Goal: Task Accomplishment & Management: Manage account settings

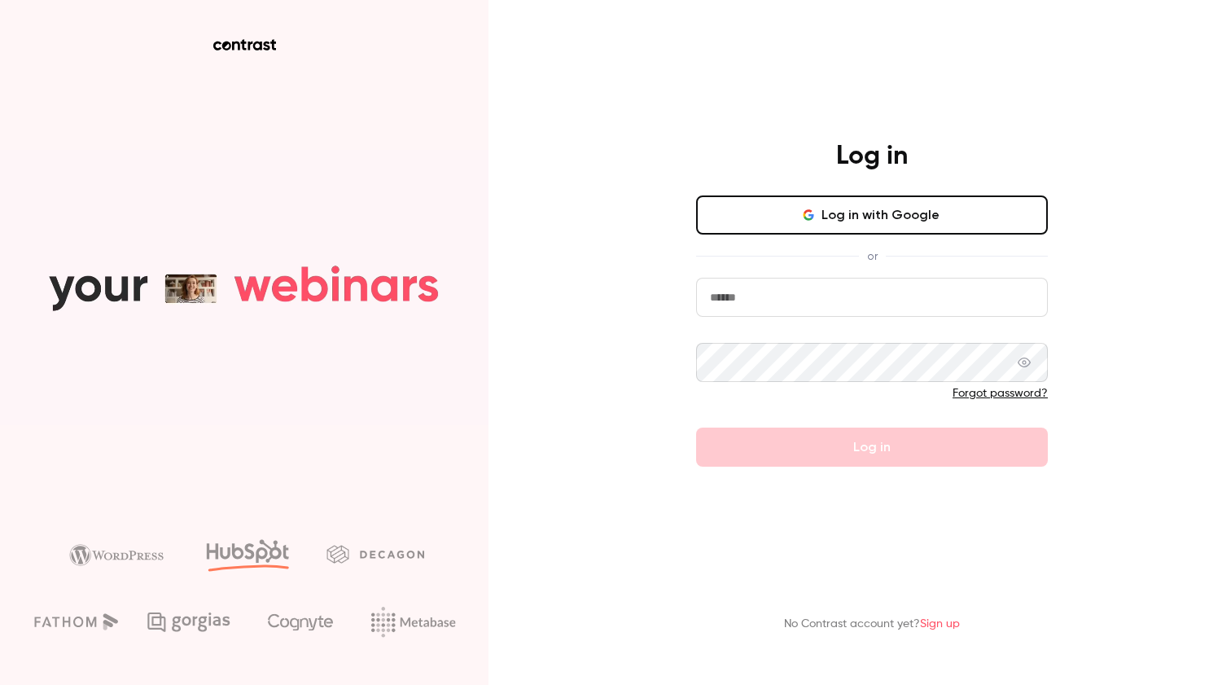
click at [899, 201] on button "Log in with Google" at bounding box center [872, 214] width 352 height 39
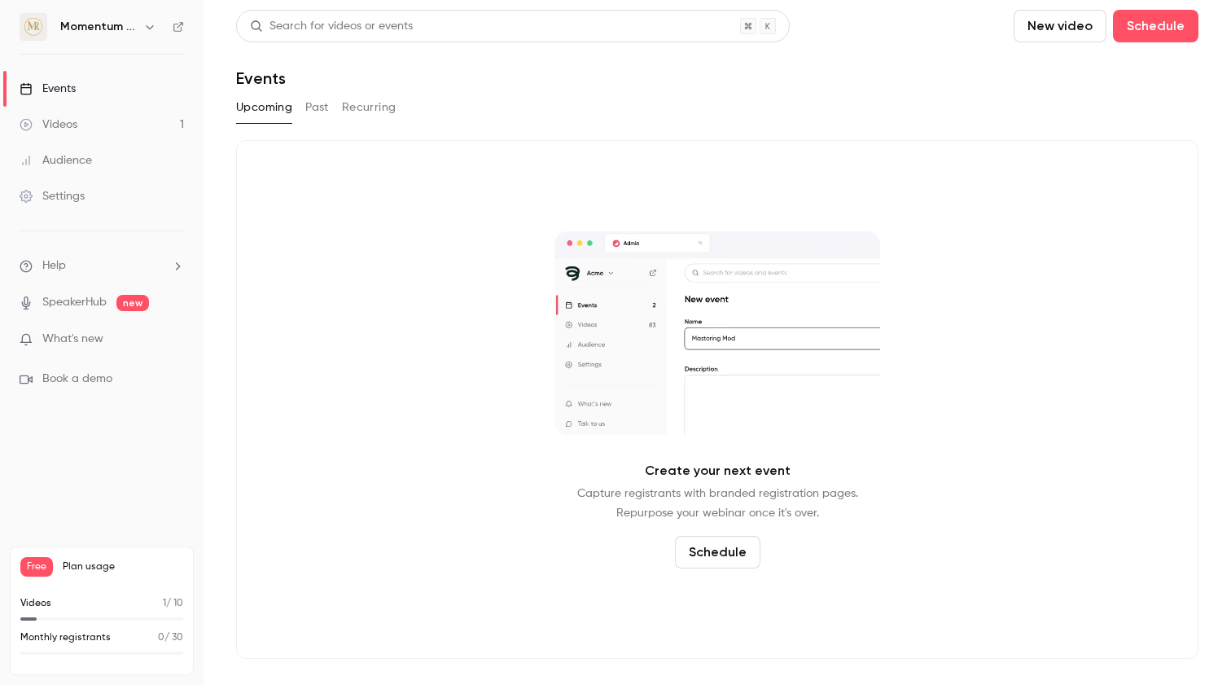
click at [99, 128] on link "Videos 1" at bounding box center [102, 125] width 204 height 36
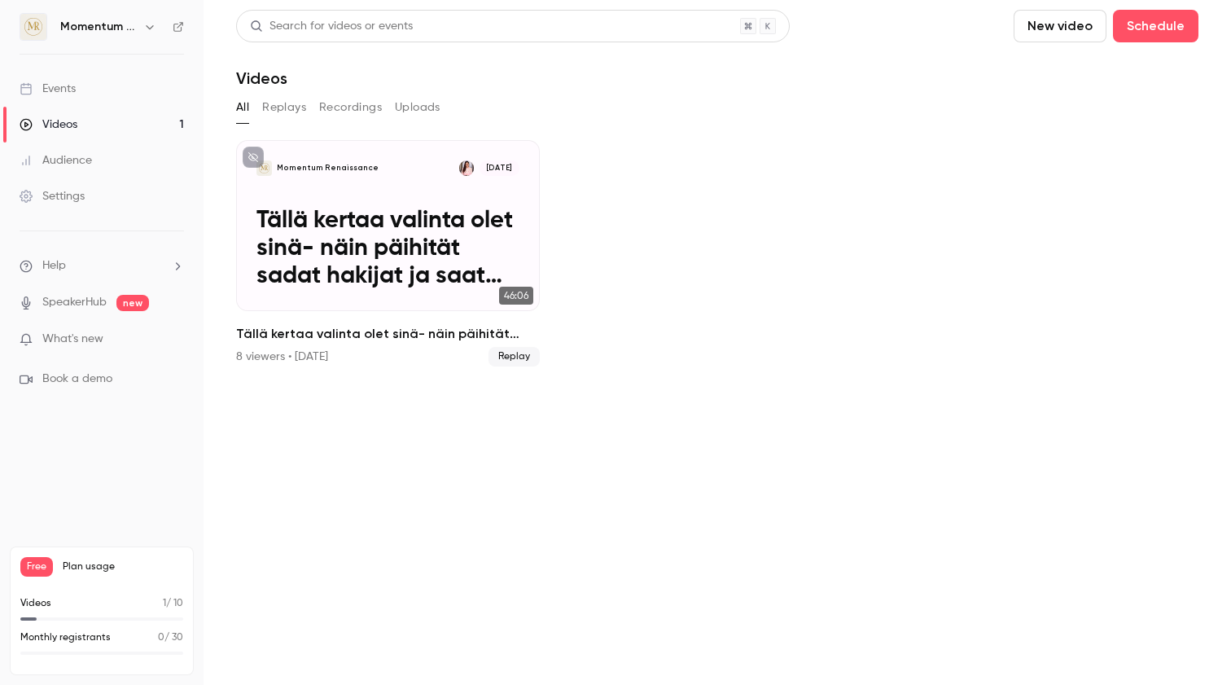
click at [105, 90] on link "Events" at bounding box center [102, 89] width 204 height 36
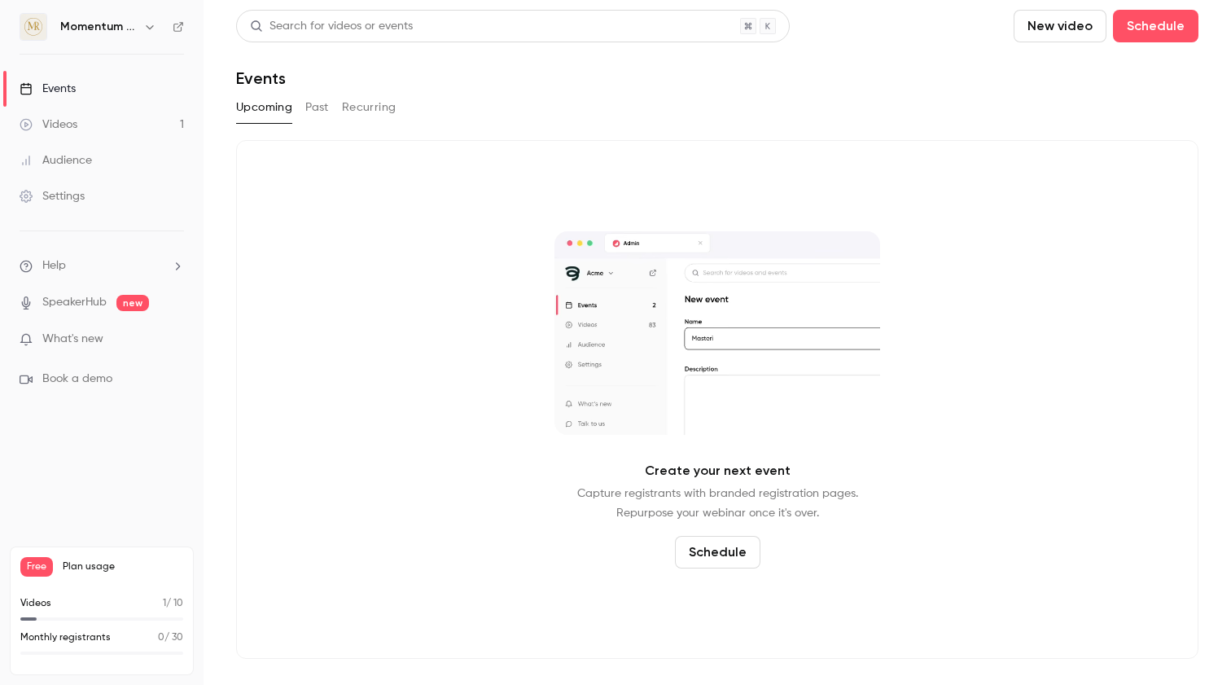
click at [94, 193] on link "Settings" at bounding box center [102, 196] width 204 height 36
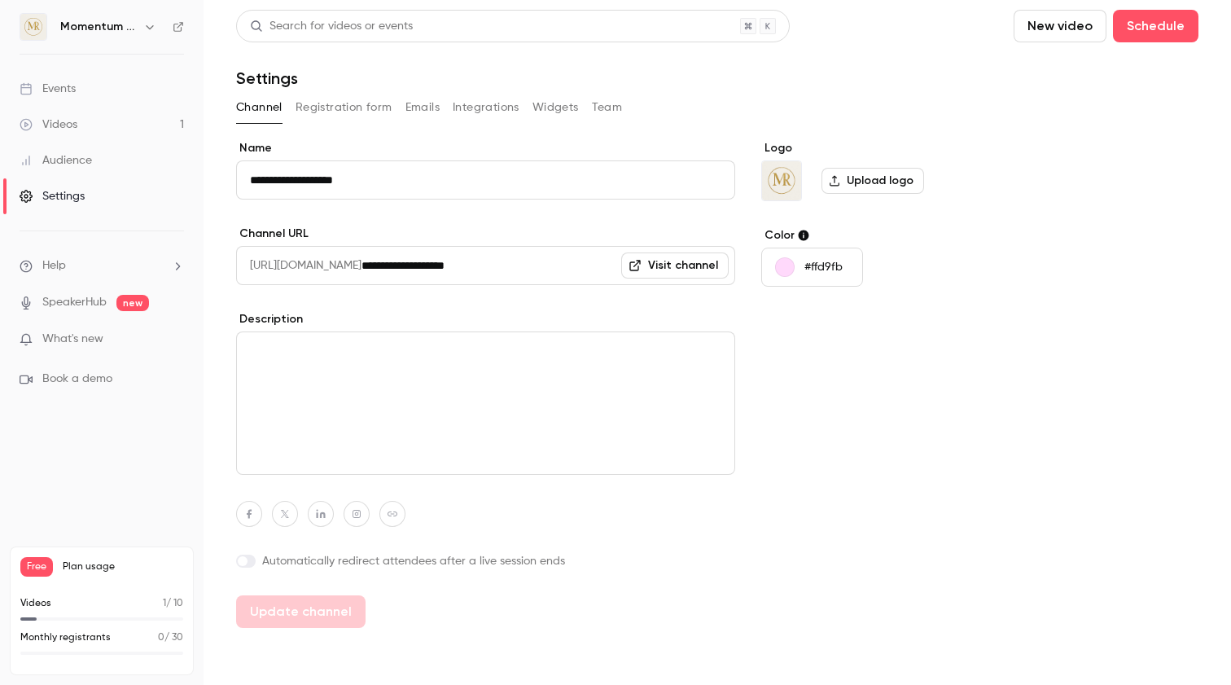
click at [353, 113] on button "Registration form" at bounding box center [344, 107] width 97 height 26
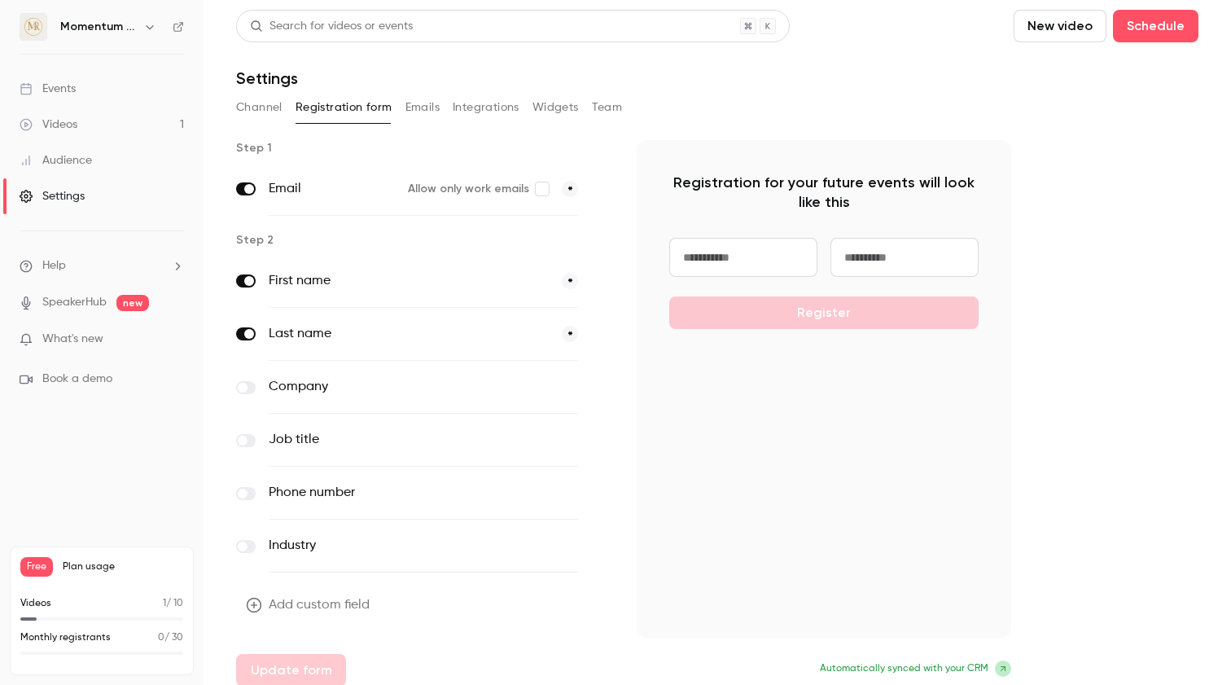
scroll to position [11, 0]
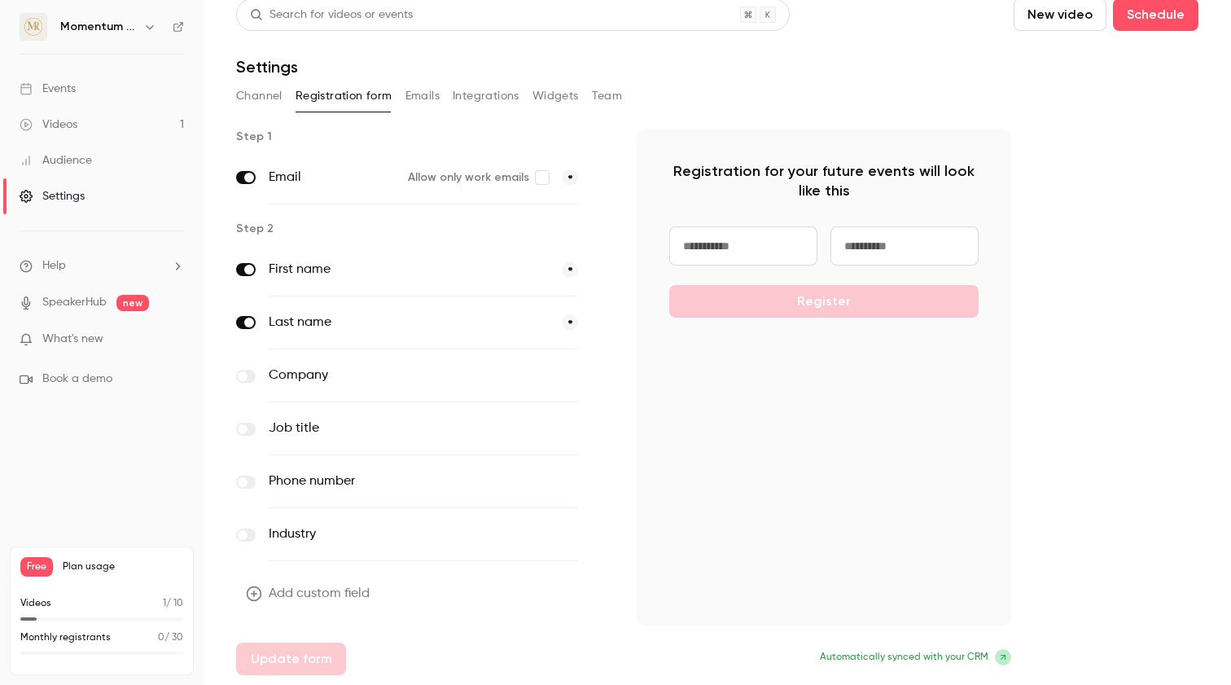
click at [52, 91] on div "Events" at bounding box center [48, 89] width 56 height 16
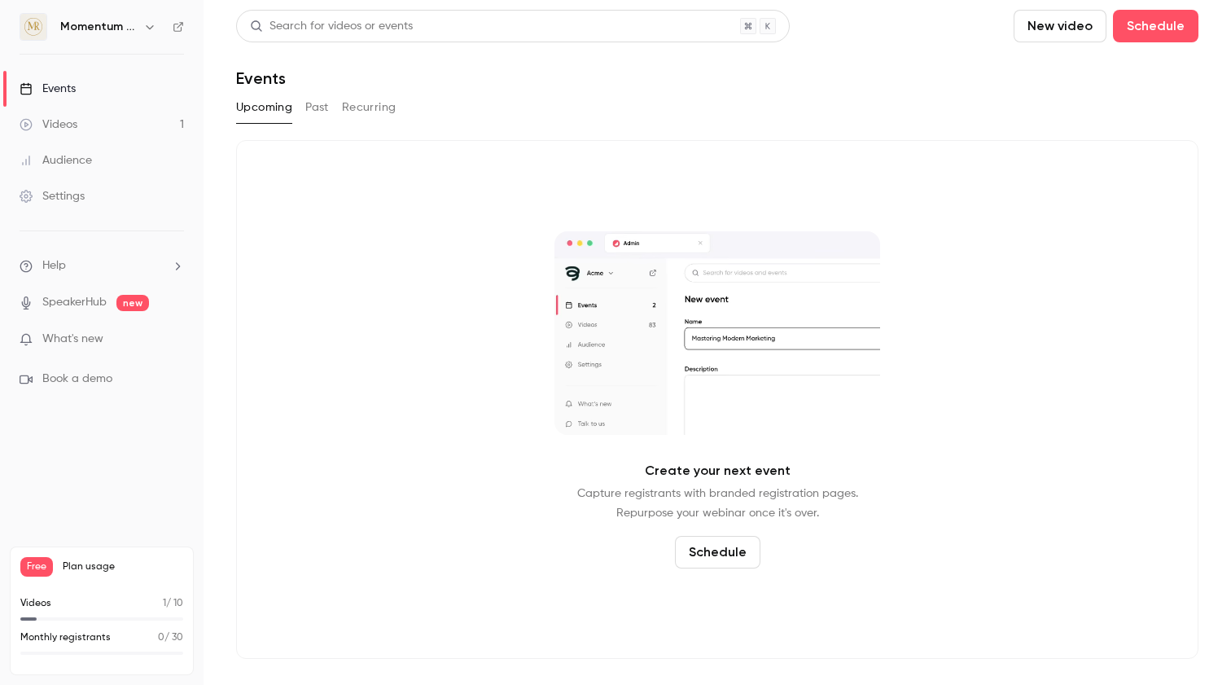
click at [317, 99] on button "Past" at bounding box center [317, 107] width 24 height 26
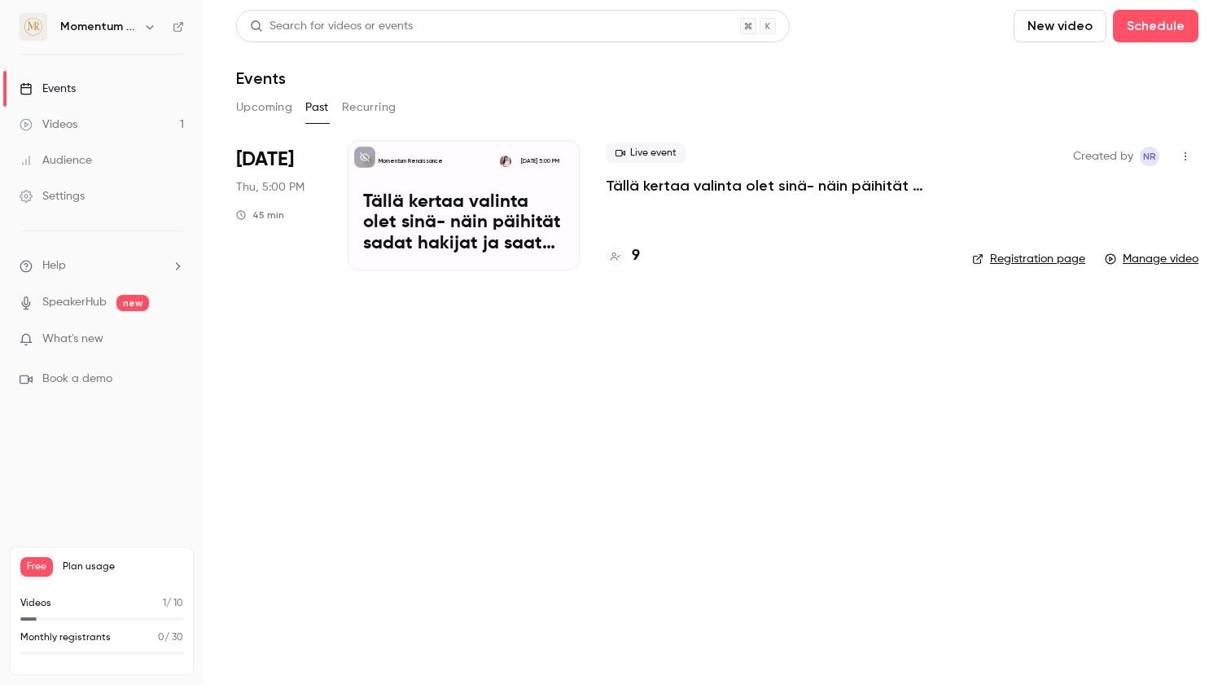
click at [1035, 254] on link "Registration page" at bounding box center [1028, 259] width 113 height 16
click at [1191, 158] on icon "button" at bounding box center [1185, 156] width 13 height 11
click at [492, 153] on div at bounding box center [615, 342] width 1231 height 685
click at [424, 161] on p "Momentum Renaissance" at bounding box center [411, 161] width 64 height 8
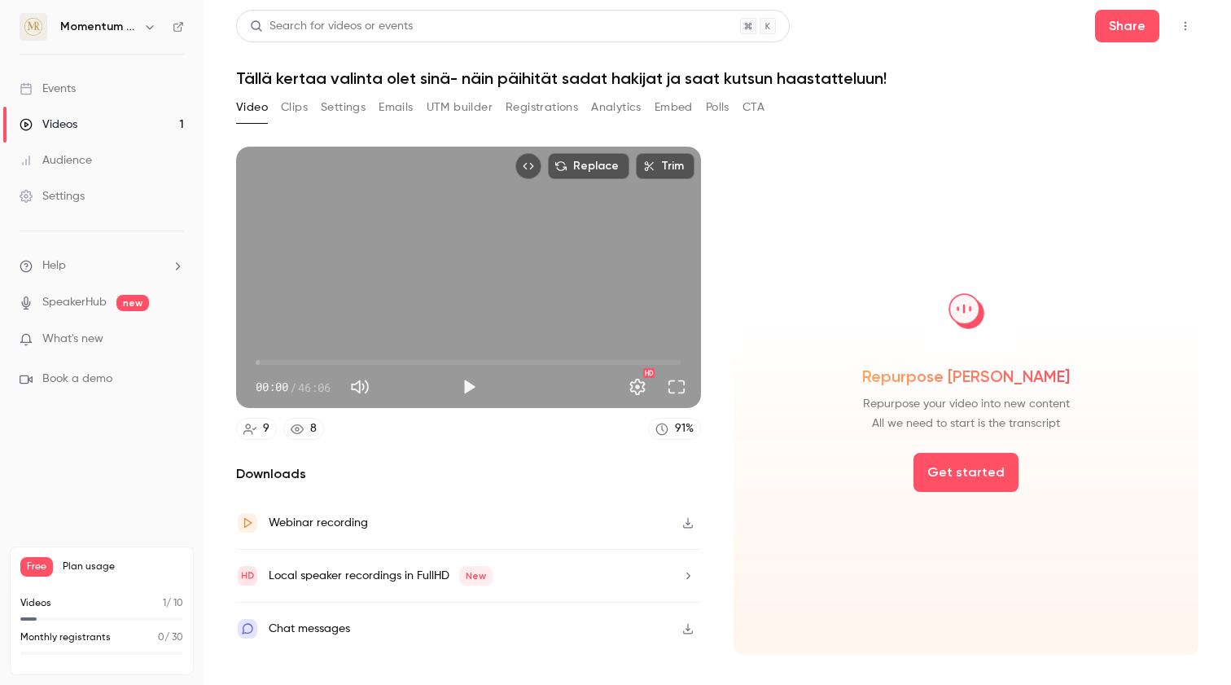
click at [358, 107] on button "Settings" at bounding box center [343, 107] width 45 height 26
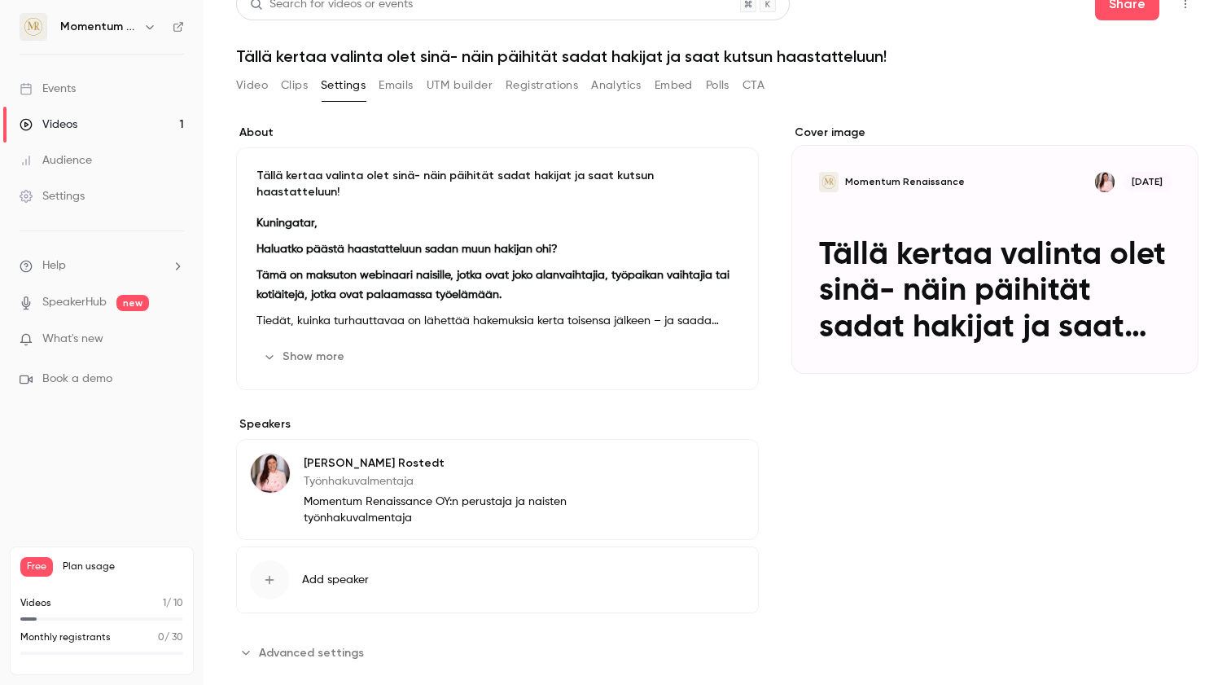
scroll to position [19, 0]
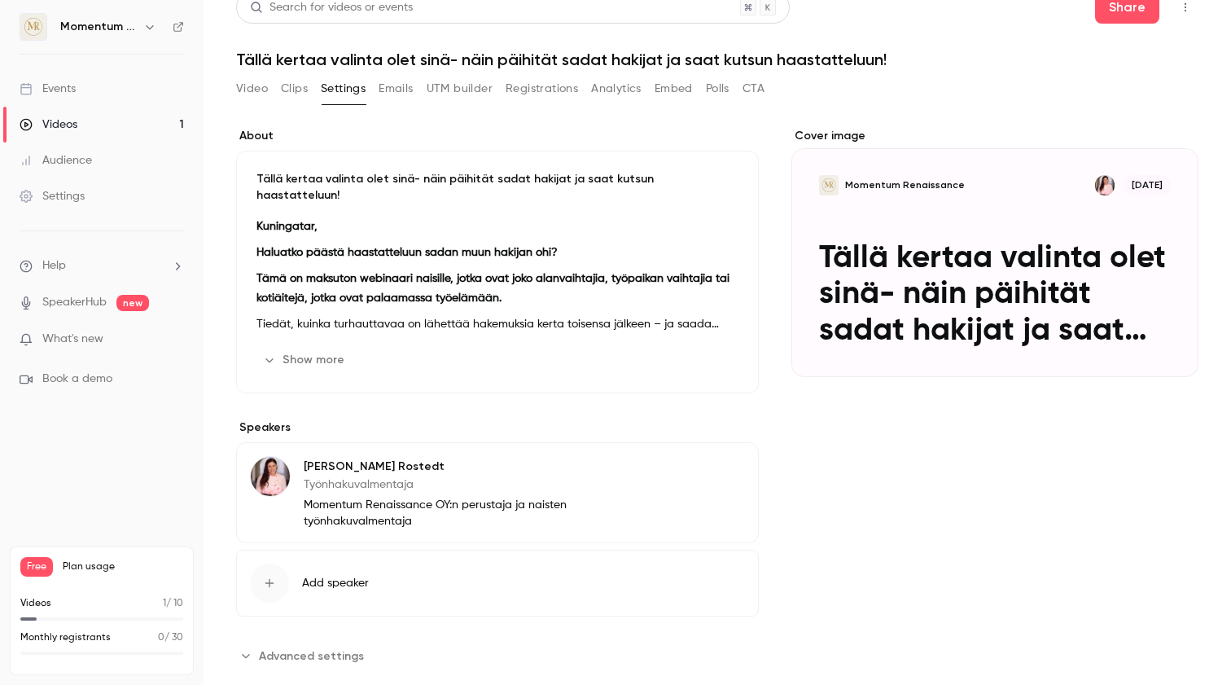
click at [243, 643] on button "Advanced settings" at bounding box center [305, 656] width 138 height 26
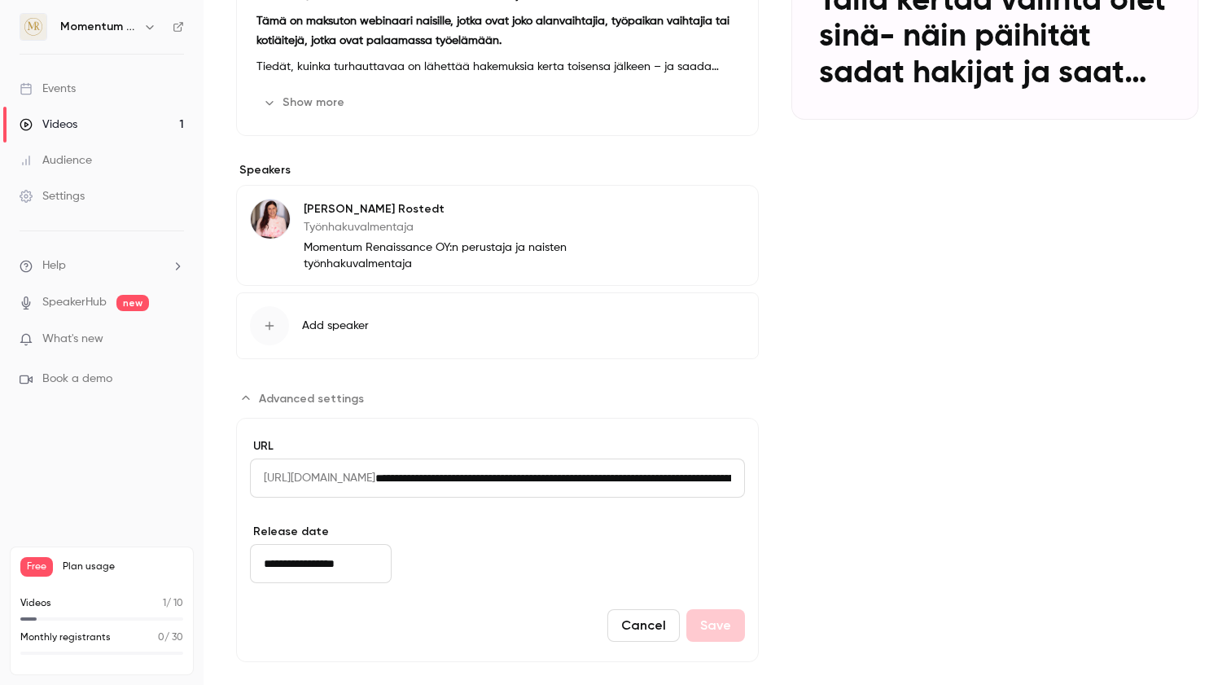
scroll to position [0, 0]
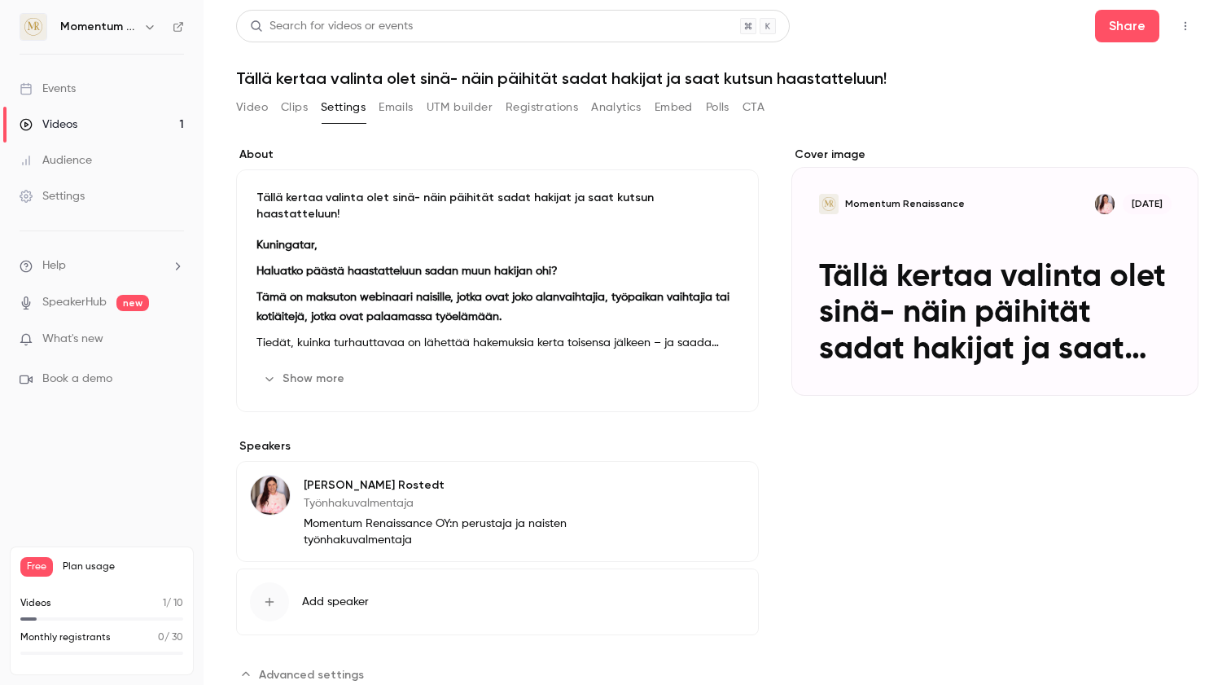
click at [395, 107] on button "Emails" at bounding box center [396, 107] width 34 height 26
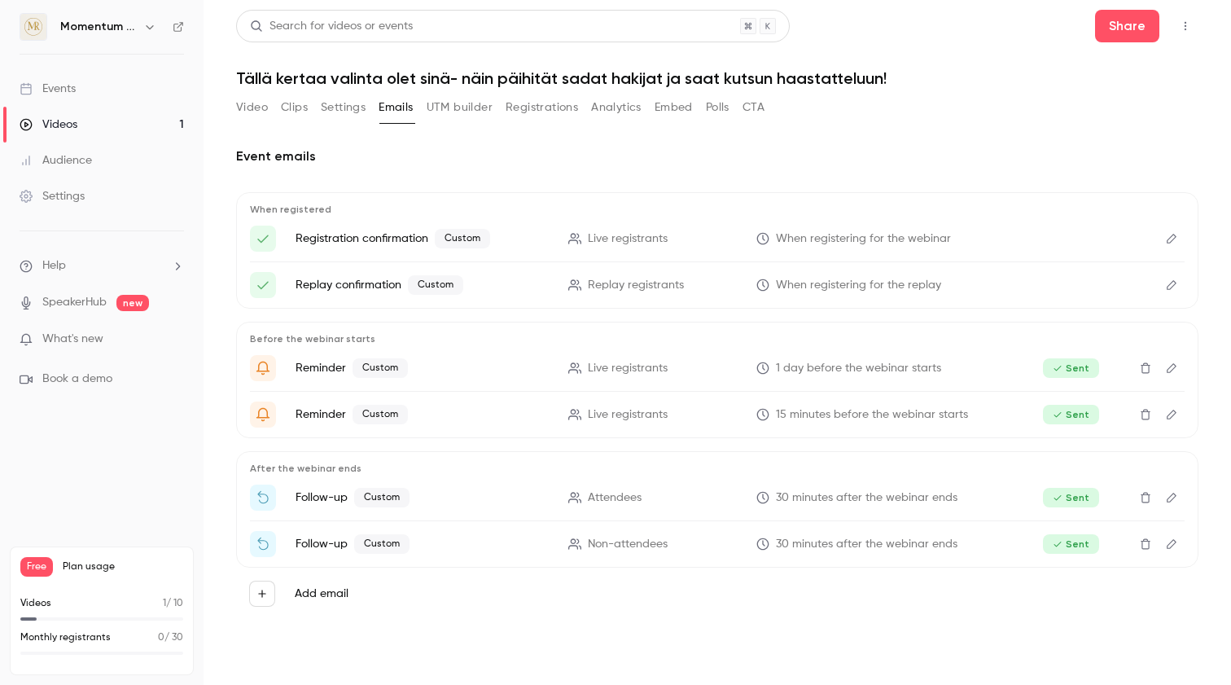
click at [436, 111] on button "UTM builder" at bounding box center [460, 107] width 66 height 26
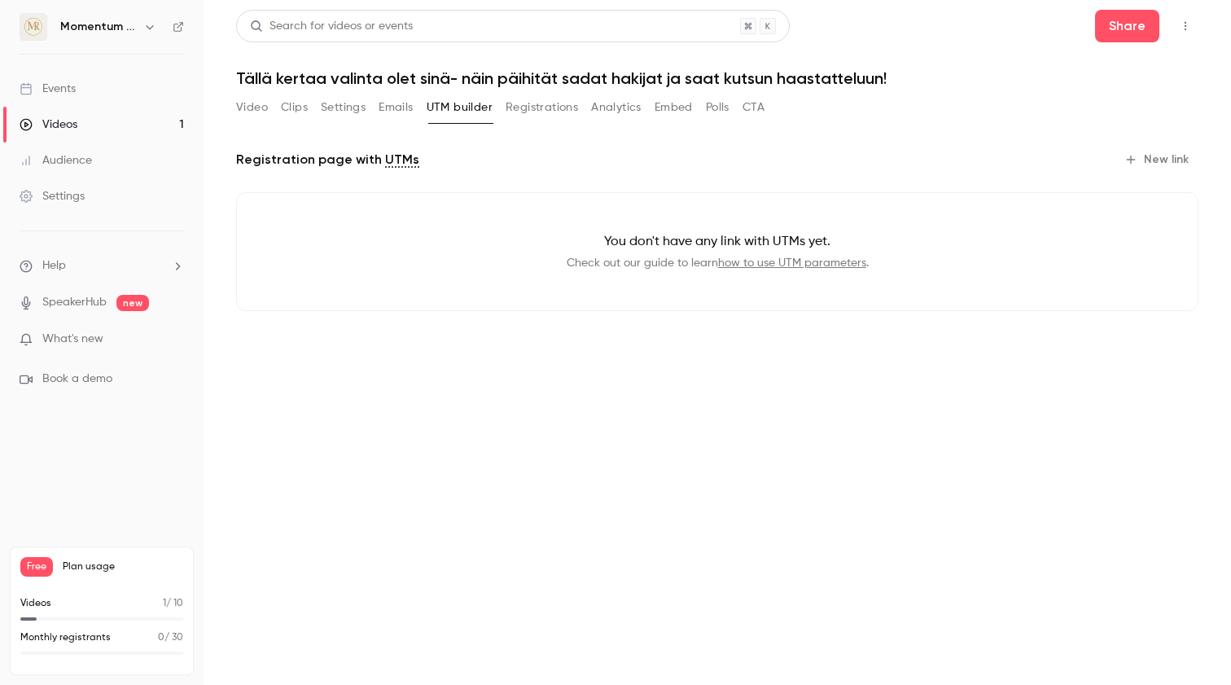
click at [527, 109] on button "Registrations" at bounding box center [542, 107] width 72 height 26
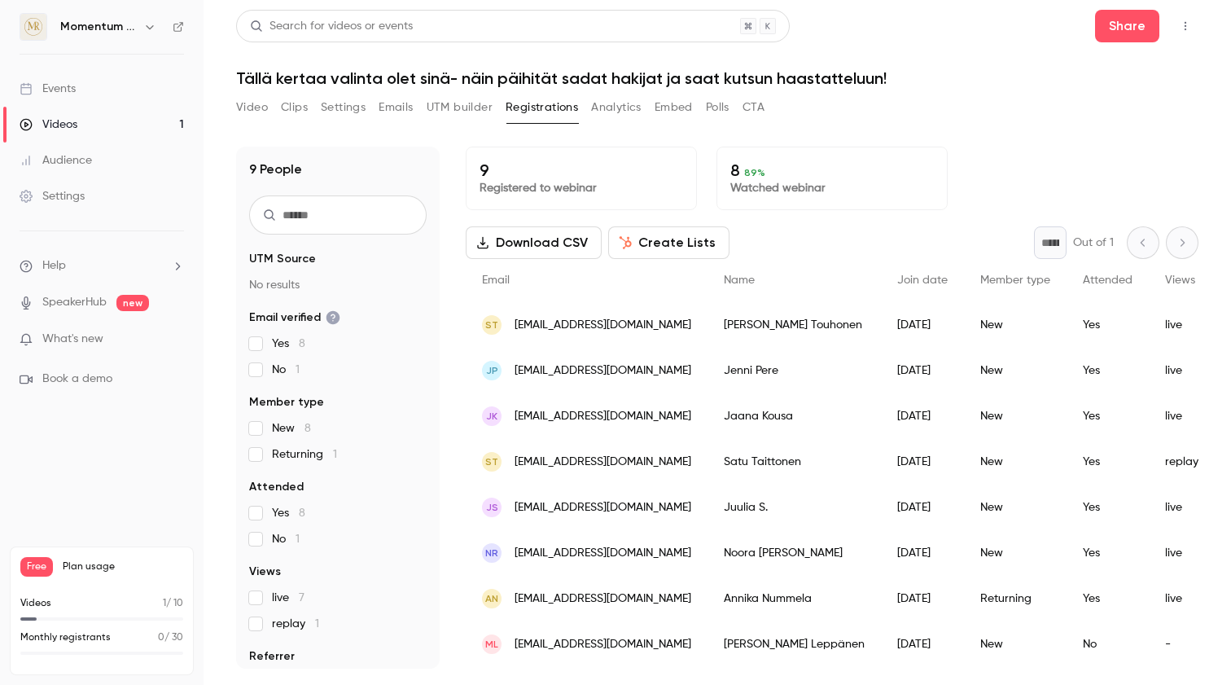
click at [660, 242] on button "Create Lists" at bounding box center [668, 242] width 121 height 33
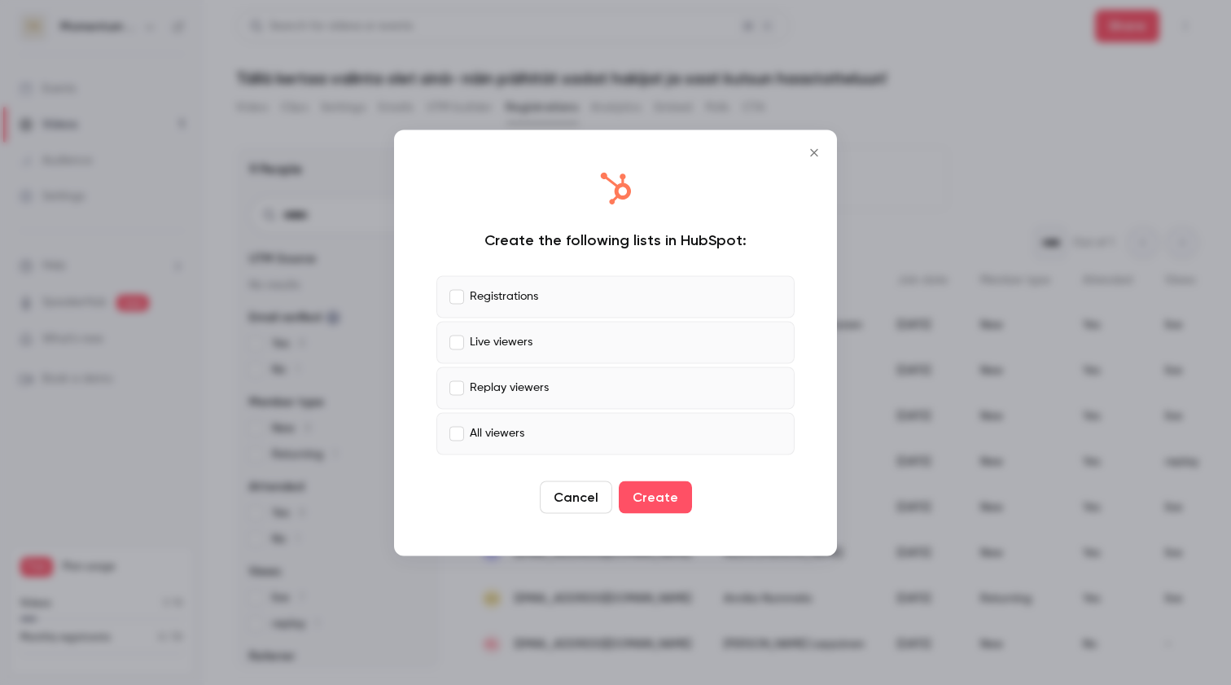
click at [814, 152] on icon "Close" at bounding box center [815, 152] width 20 height 13
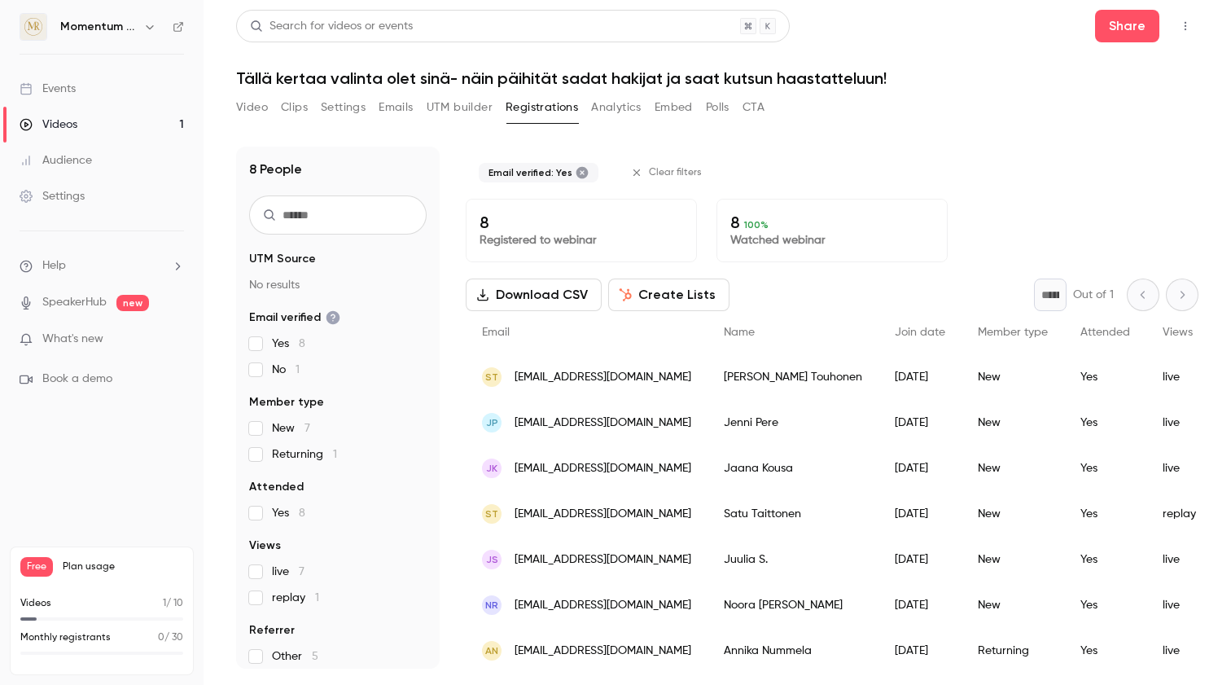
click at [685, 292] on button "Create Lists" at bounding box center [668, 295] width 121 height 33
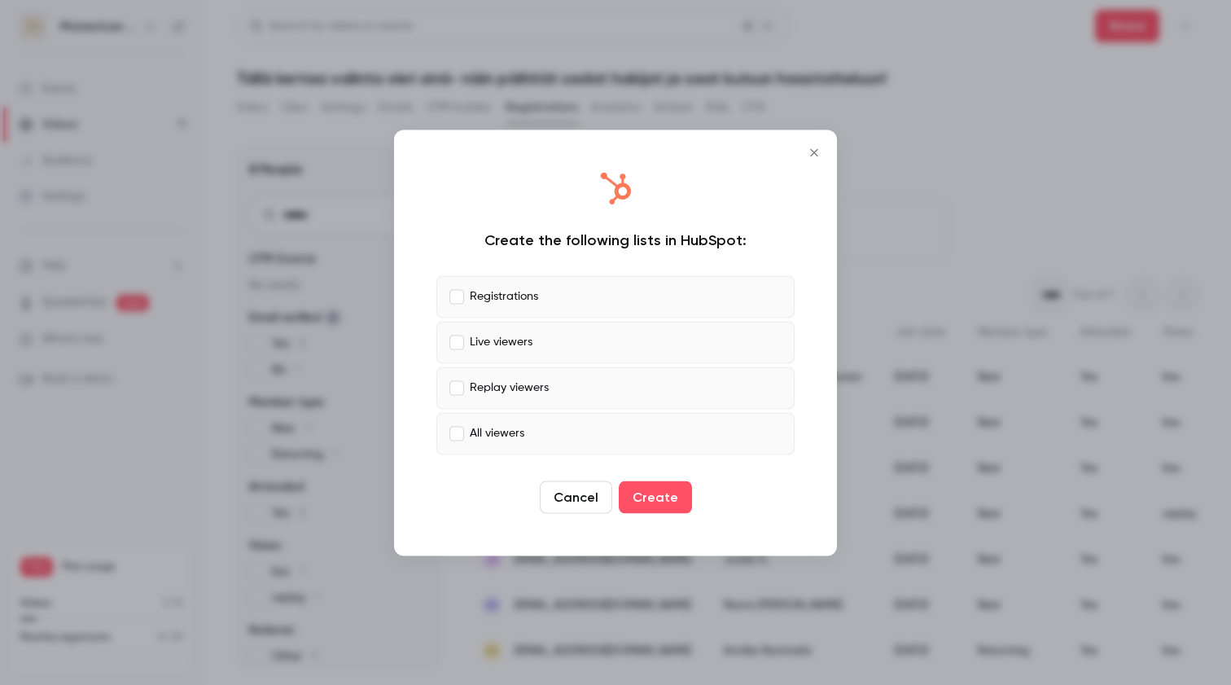
click at [820, 156] on icon "Close" at bounding box center [815, 152] width 20 height 13
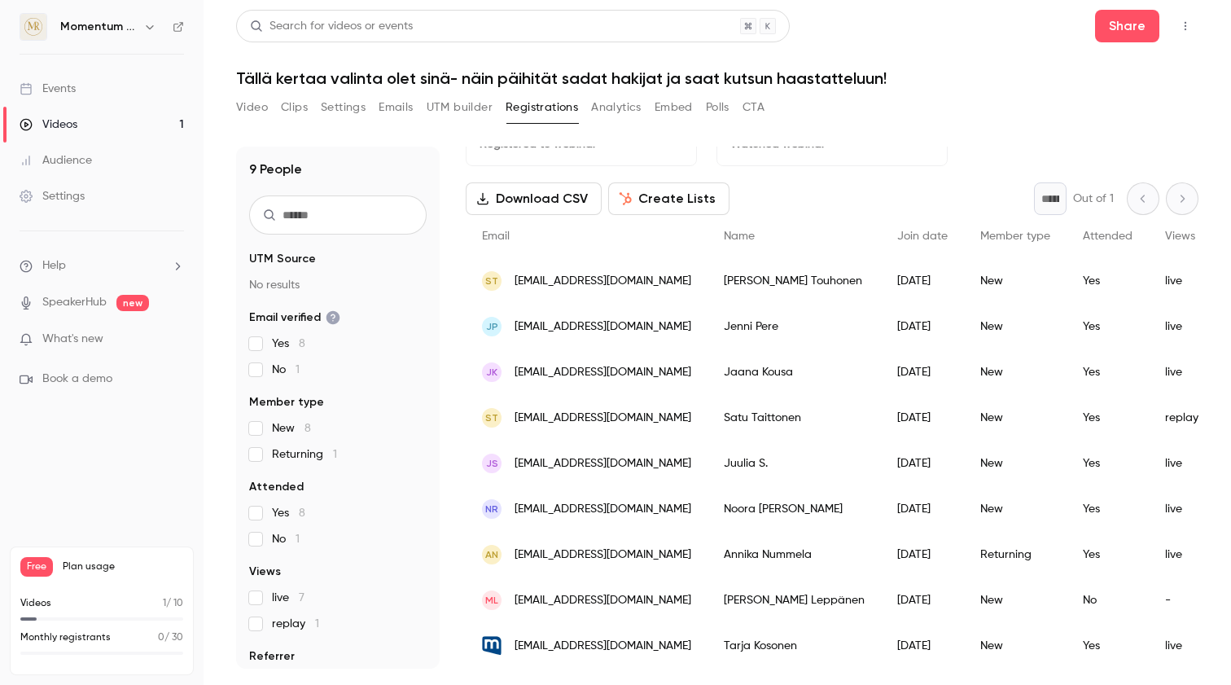
click at [623, 107] on button "Analytics" at bounding box center [616, 107] width 50 height 26
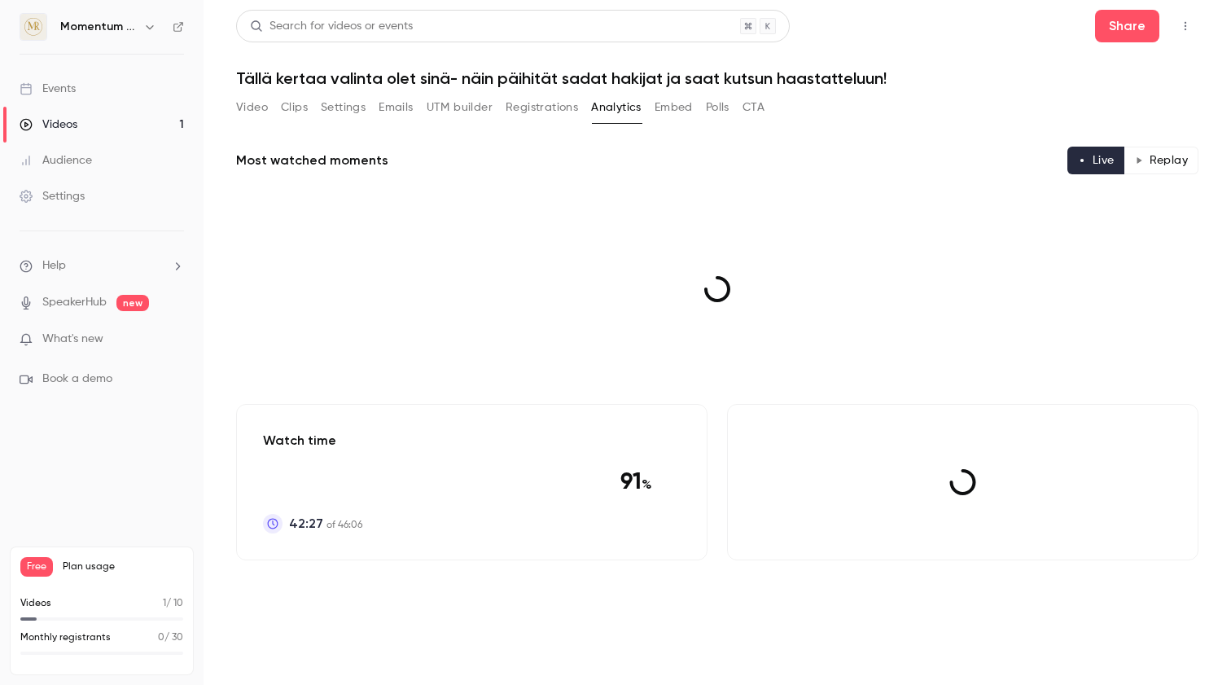
click at [651, 107] on div "Video Clips Settings Emails UTM builder Registrations Analytics Embed Polls CTA" at bounding box center [500, 107] width 529 height 26
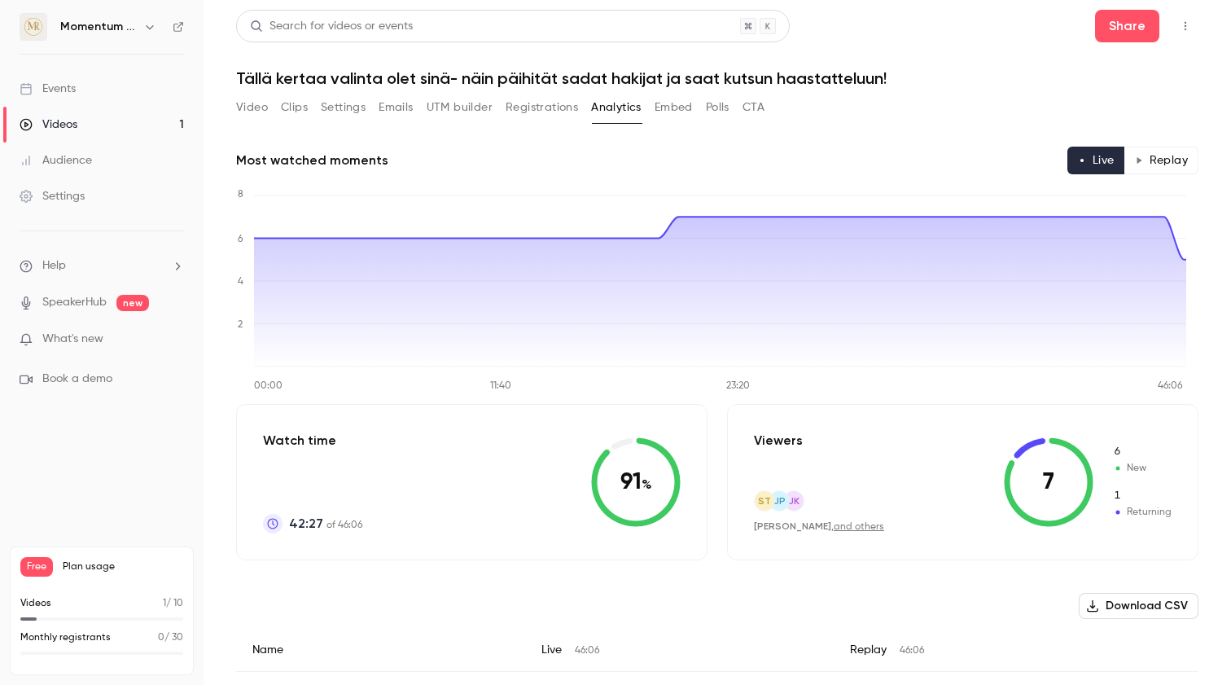
click at [678, 108] on button "Embed" at bounding box center [674, 107] width 38 height 26
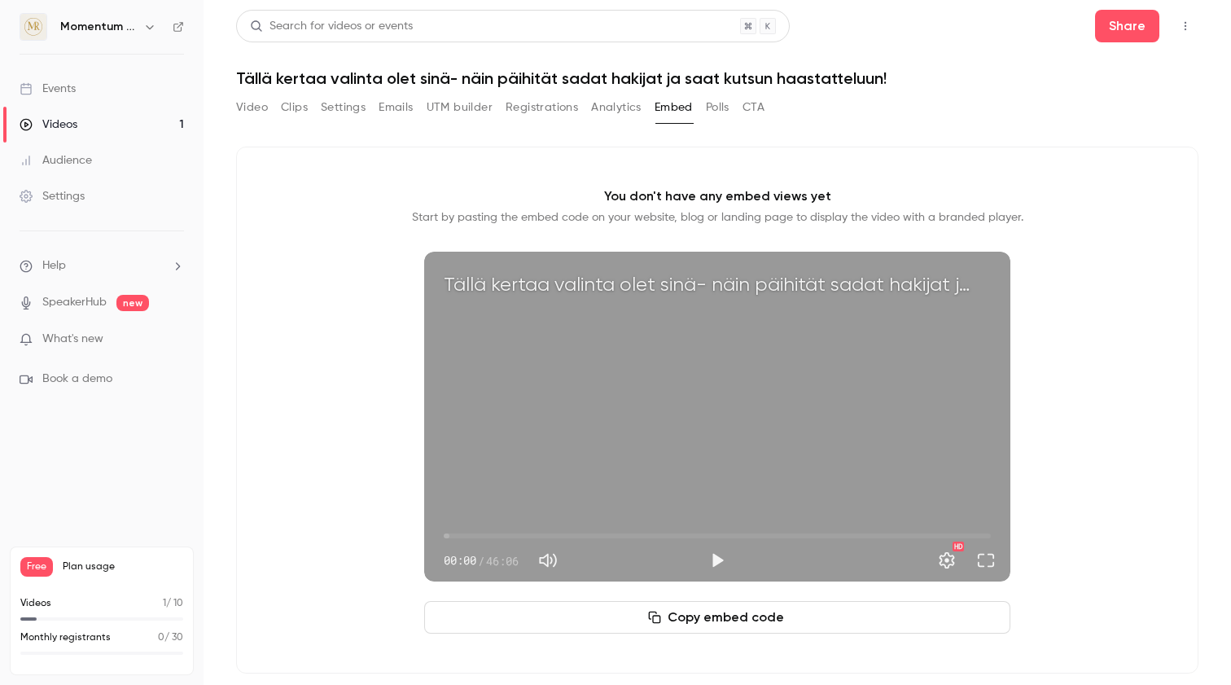
click at [250, 103] on button "Video" at bounding box center [252, 107] width 32 height 26
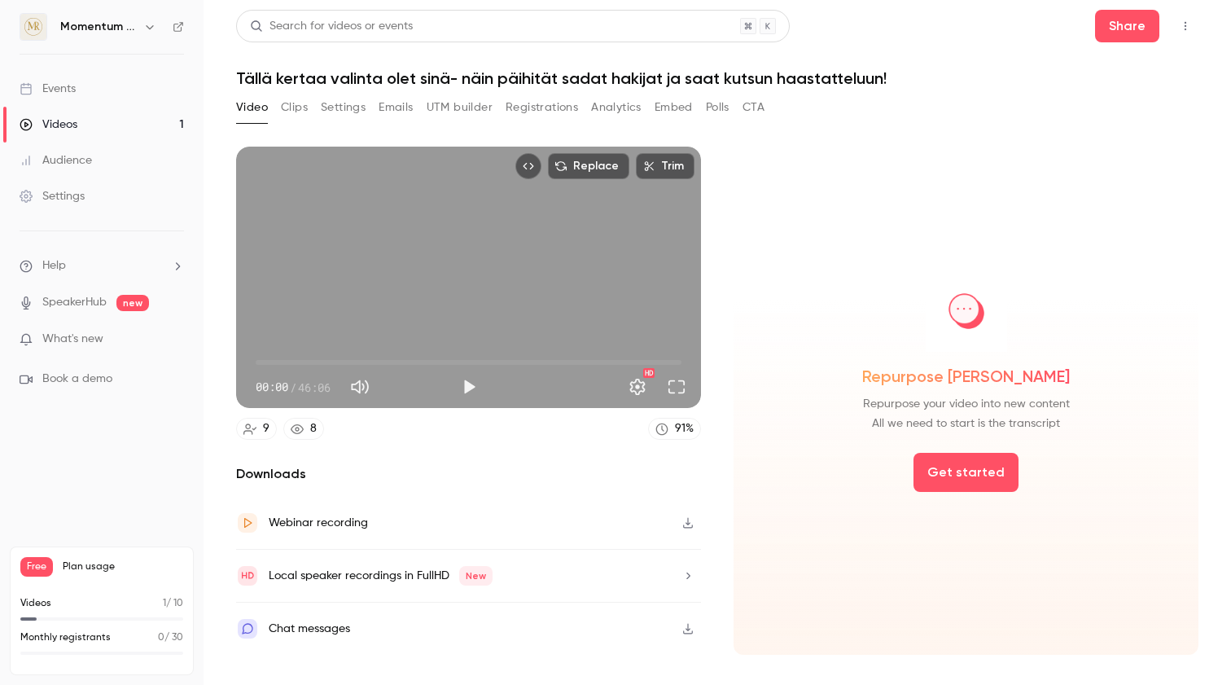
click at [82, 81] on link "Events" at bounding box center [102, 89] width 204 height 36
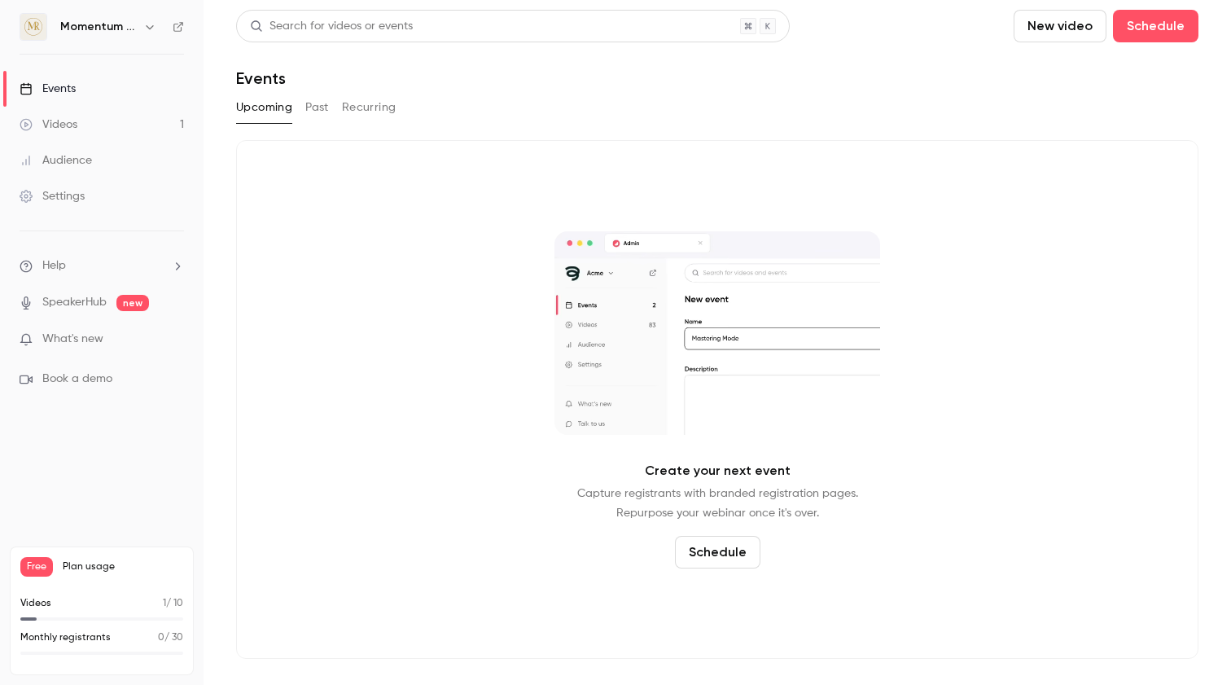
click at [71, 86] on div "Events" at bounding box center [48, 89] width 56 height 16
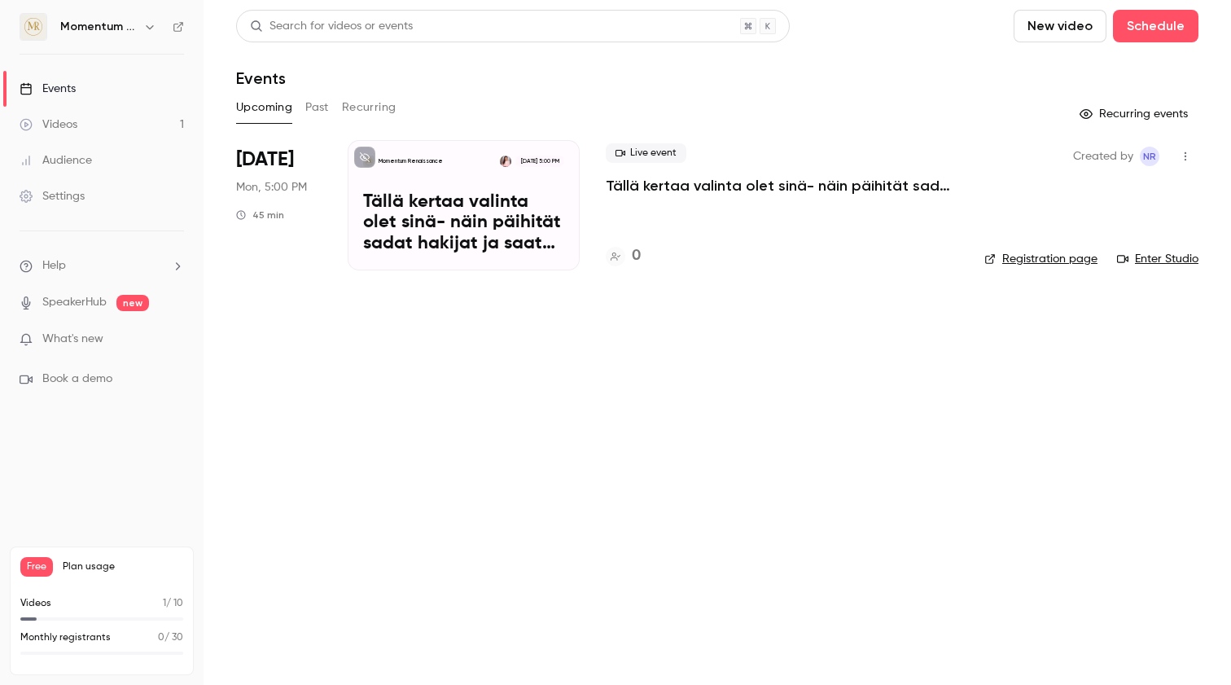
click at [314, 109] on button "Past" at bounding box center [317, 107] width 24 height 26
click at [268, 105] on button "Upcoming" at bounding box center [264, 107] width 56 height 26
click at [309, 101] on button "Past" at bounding box center [317, 107] width 24 height 26
click at [251, 100] on button "Upcoming" at bounding box center [264, 107] width 56 height 26
click at [448, 156] on div "Momentum Renaissance [DATE] 5:00 PM" at bounding box center [463, 161] width 201 height 11
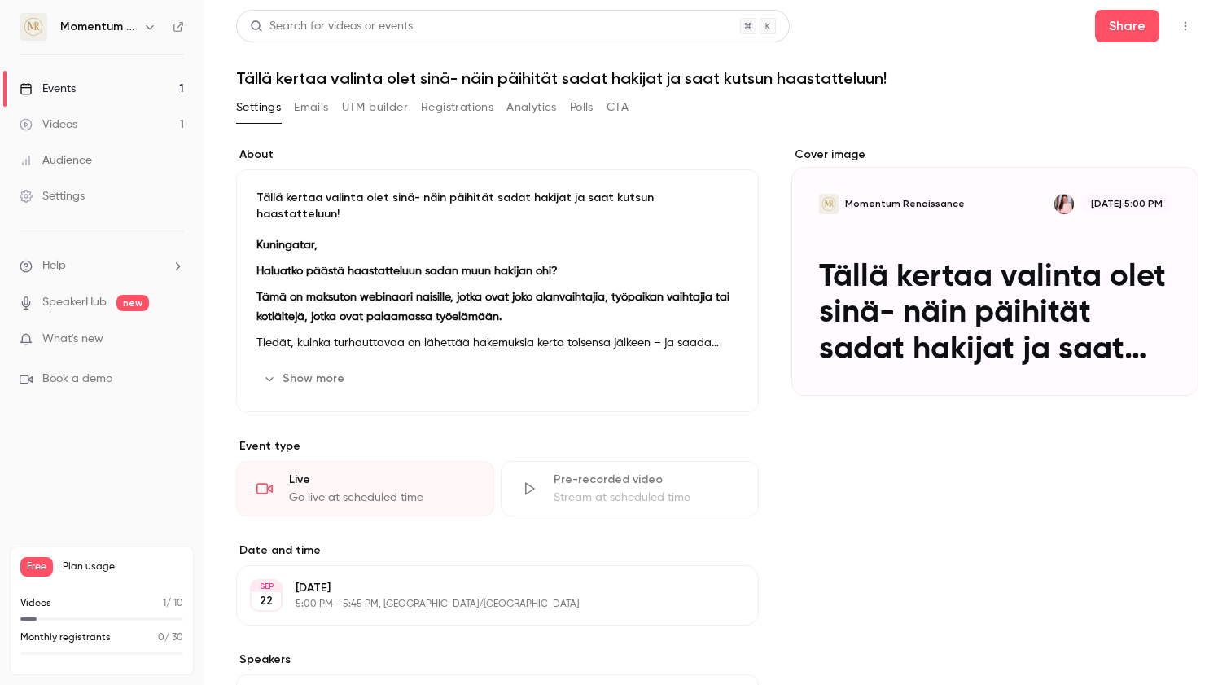
click at [445, 110] on button "Registrations" at bounding box center [457, 107] width 72 height 26
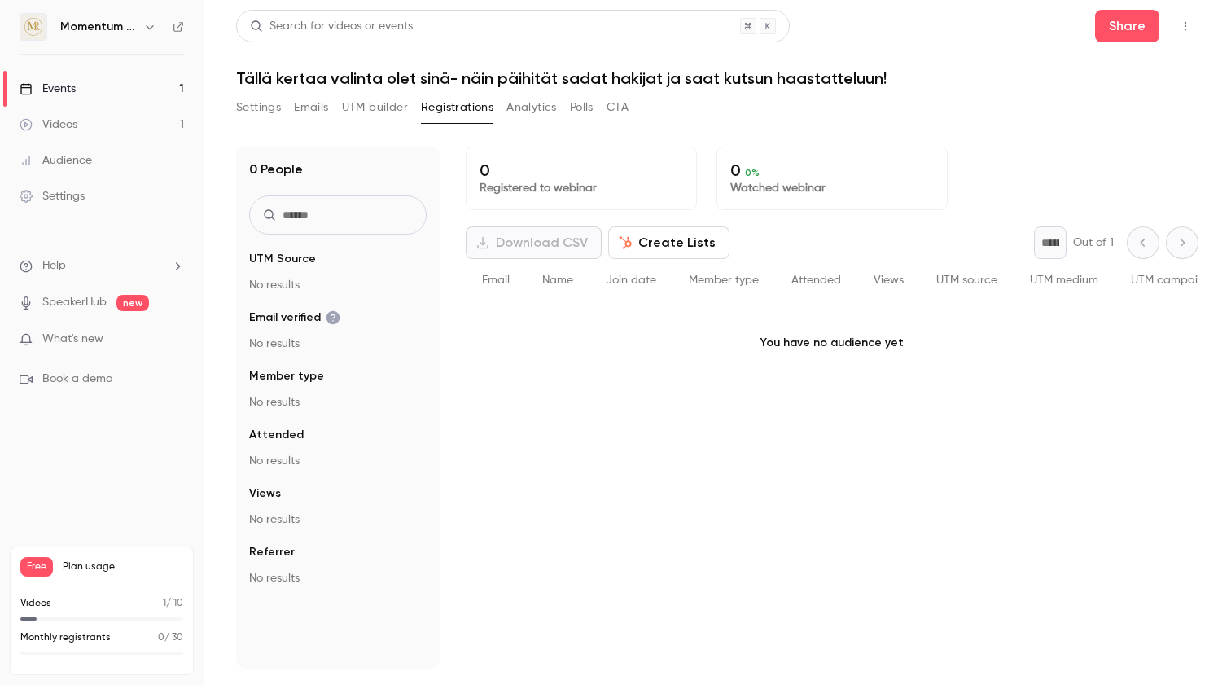
click at [1191, 24] on icon "button" at bounding box center [1185, 25] width 13 height 11
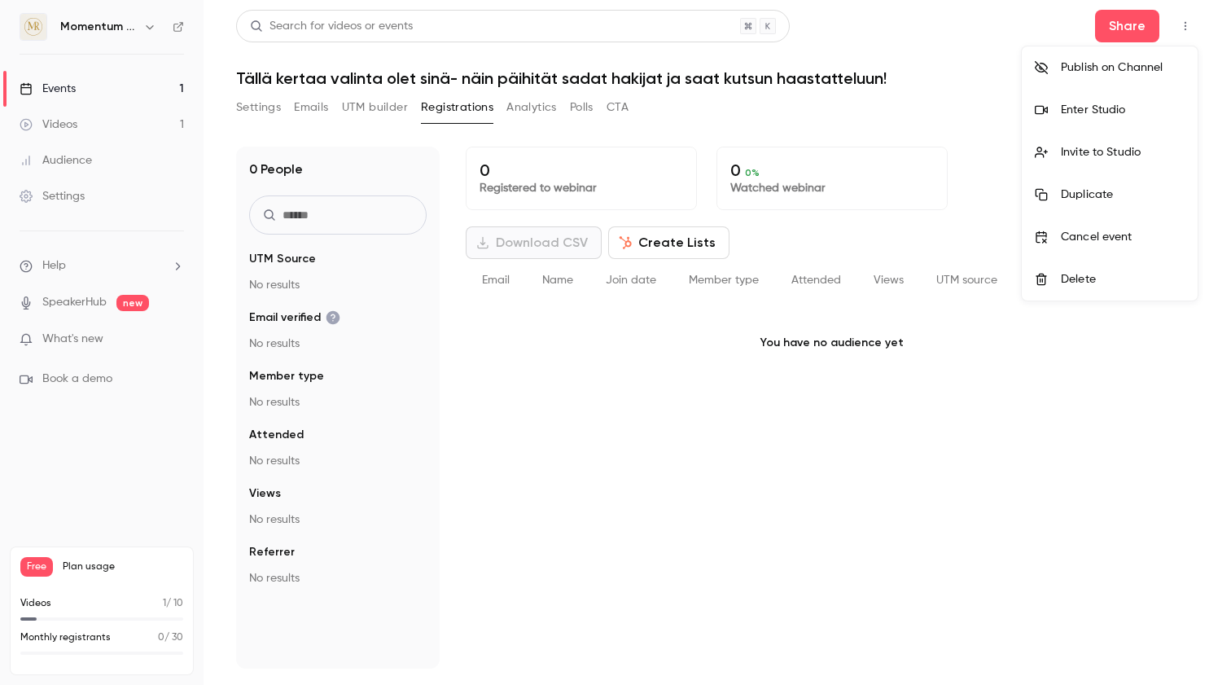
click at [308, 111] on div at bounding box center [615, 342] width 1231 height 685
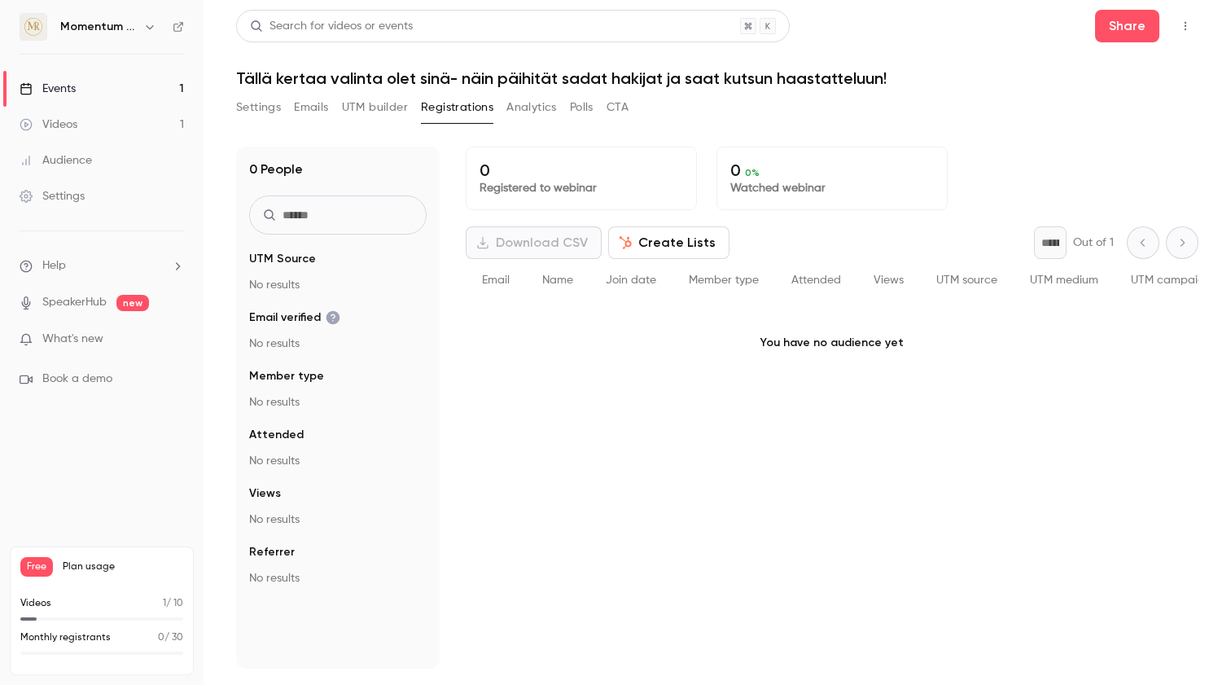
click at [253, 107] on button "Settings" at bounding box center [258, 107] width 45 height 26
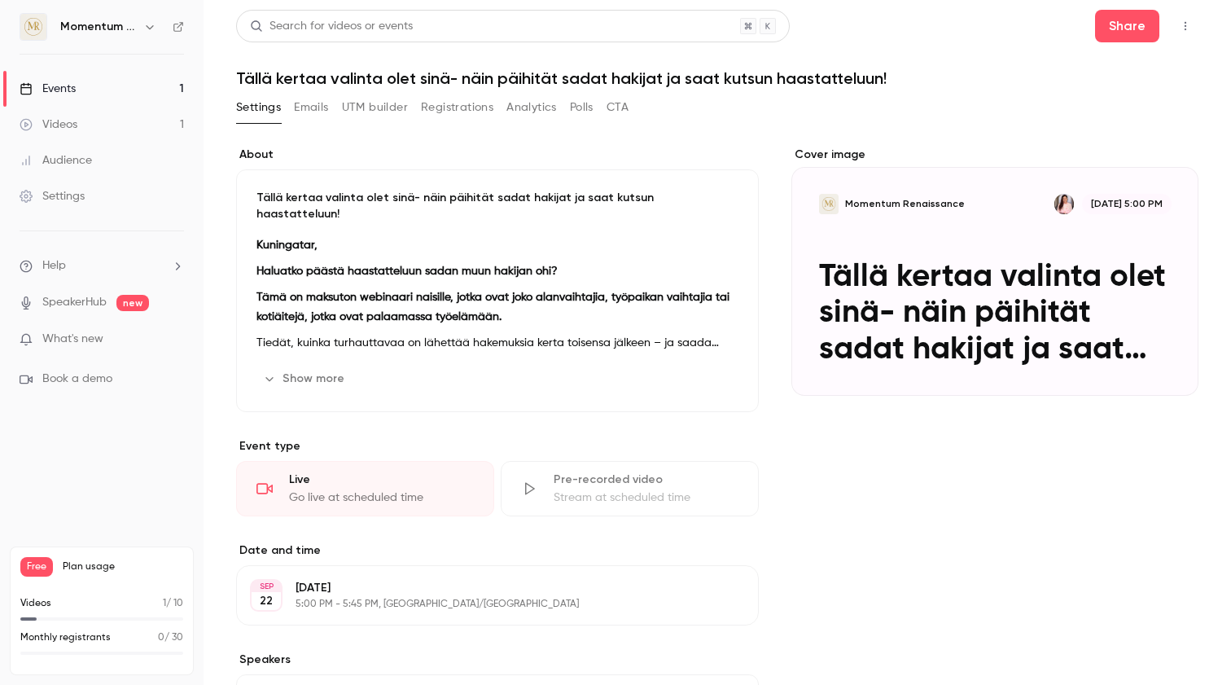
scroll to position [248, 0]
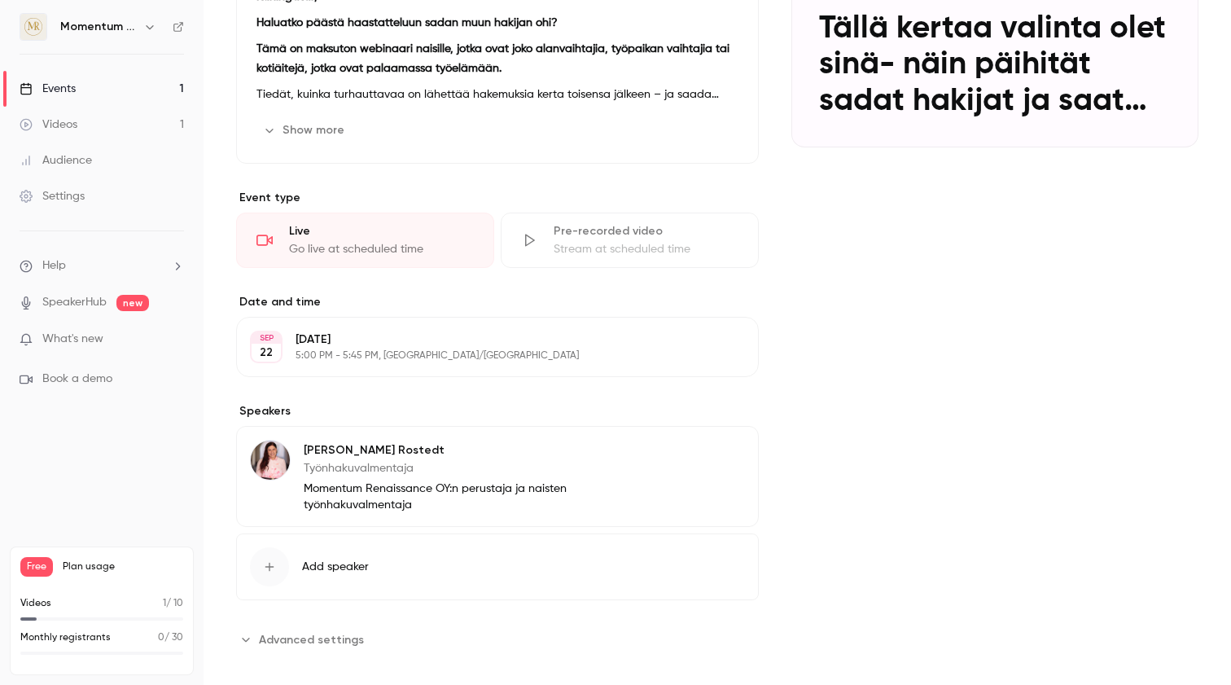
drag, startPoint x: 254, startPoint y: 621, endPoint x: 282, endPoint y: 616, distance: 28.3
click at [254, 626] on button "Advanced settings" at bounding box center [305, 639] width 138 height 26
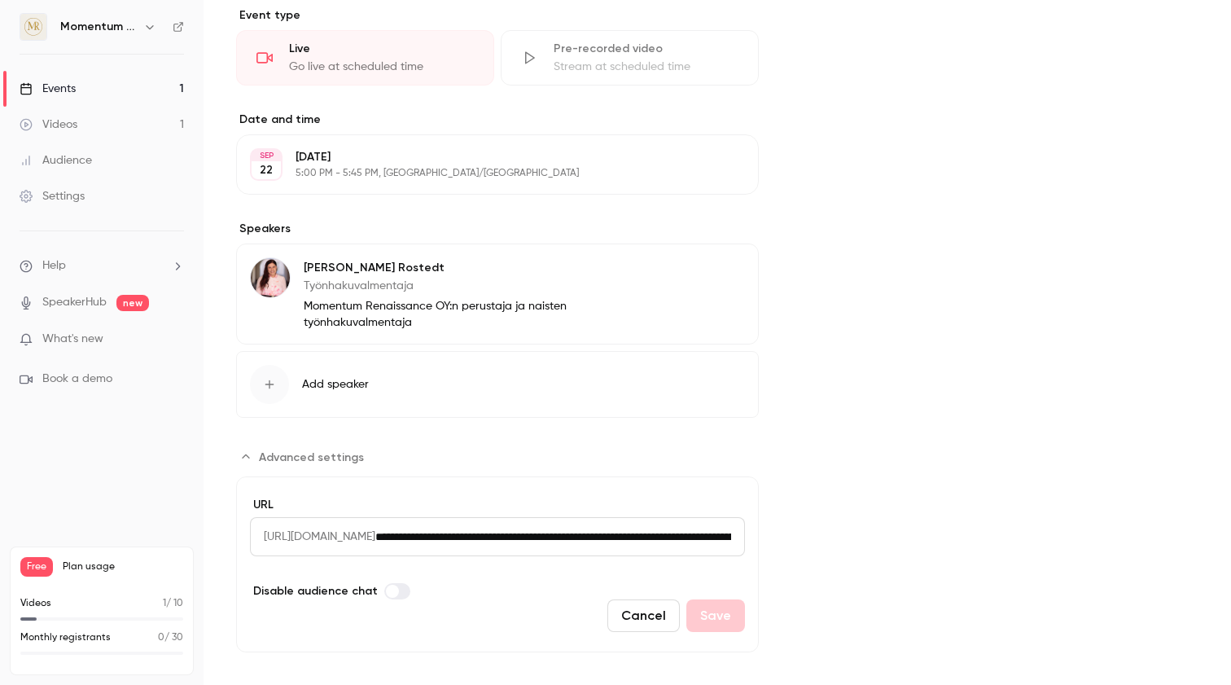
scroll to position [0, 0]
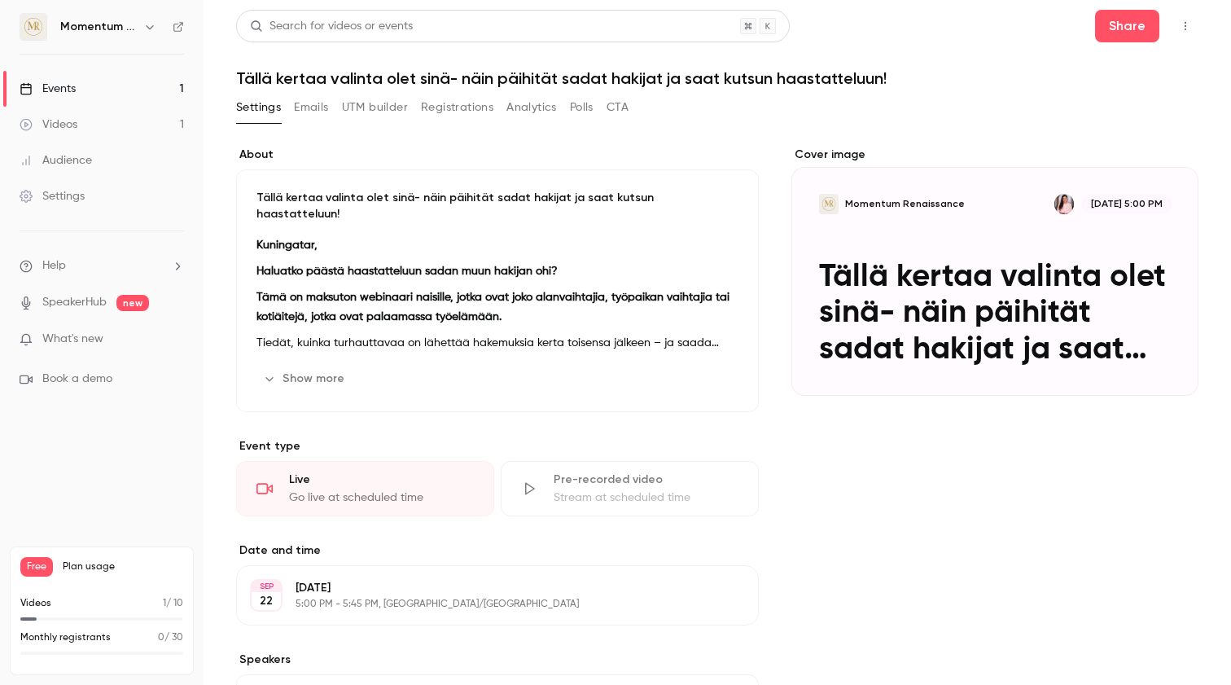
click at [305, 111] on button "Emails" at bounding box center [311, 107] width 34 height 26
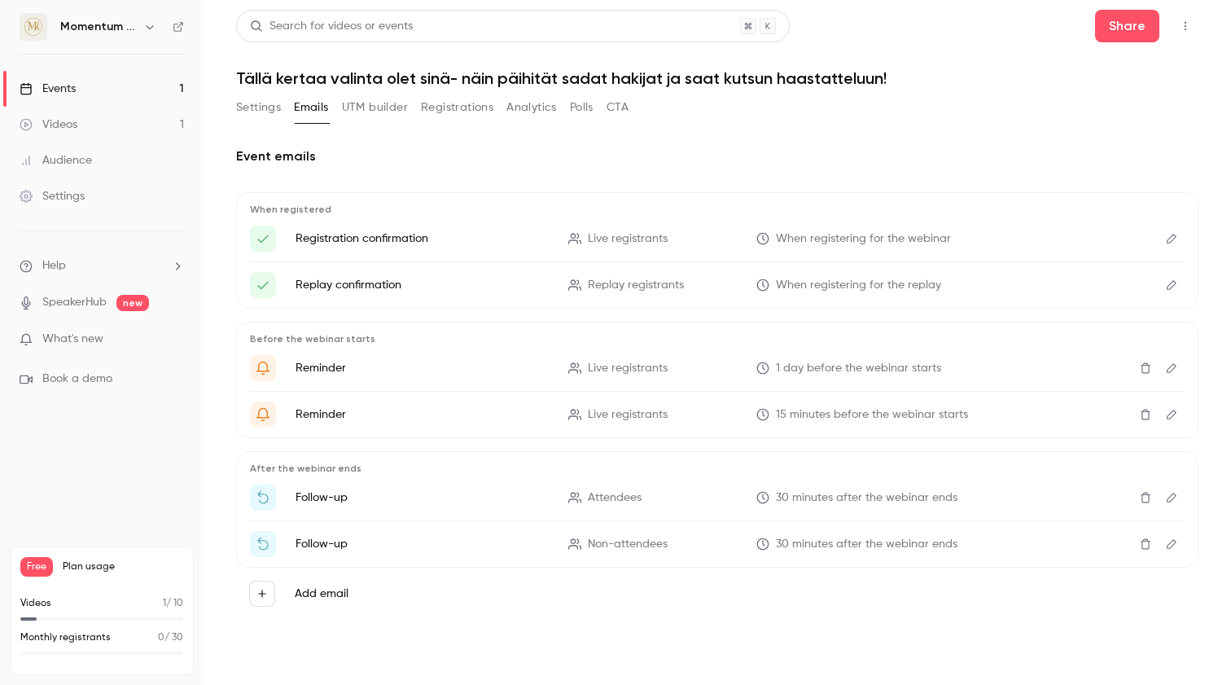
click at [360, 107] on button "UTM builder" at bounding box center [375, 107] width 66 height 26
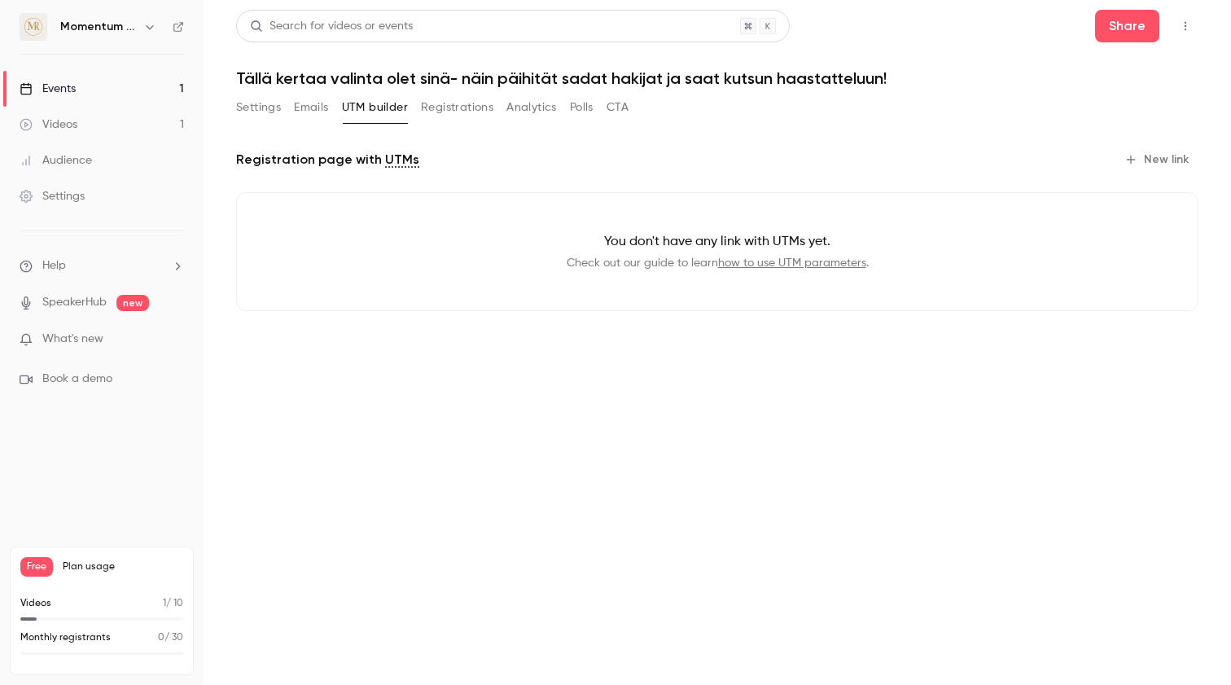
click at [453, 107] on button "Registrations" at bounding box center [457, 107] width 72 height 26
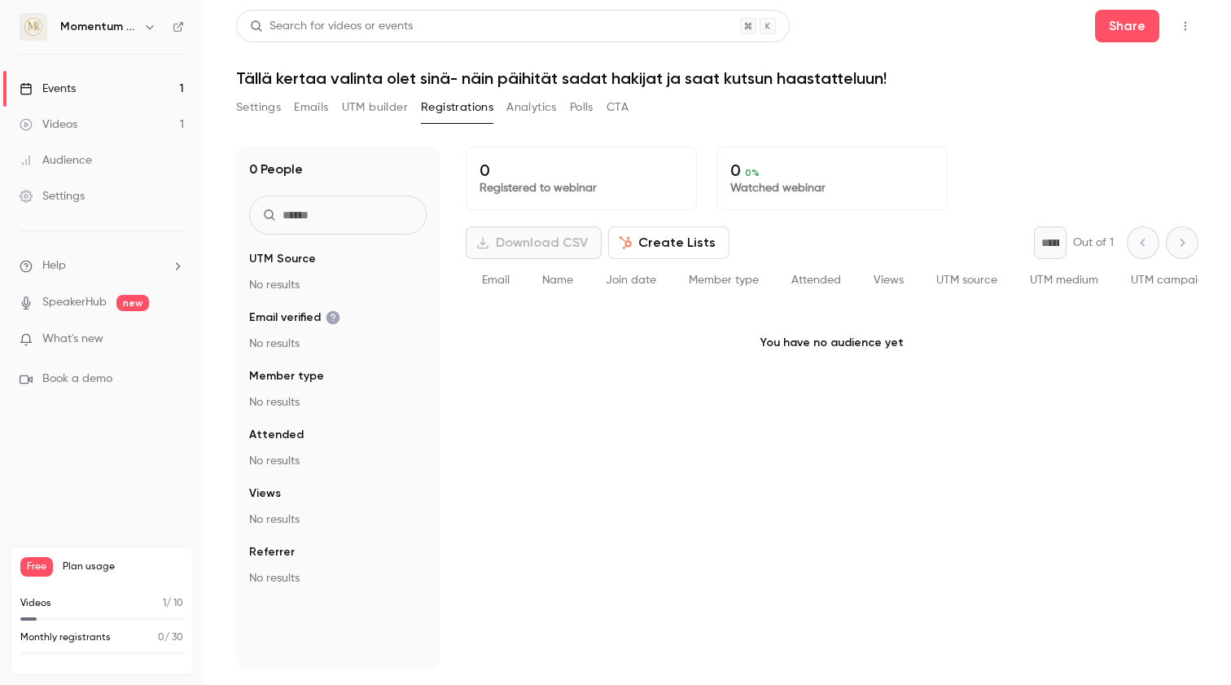
click at [528, 106] on button "Analytics" at bounding box center [532, 107] width 50 height 26
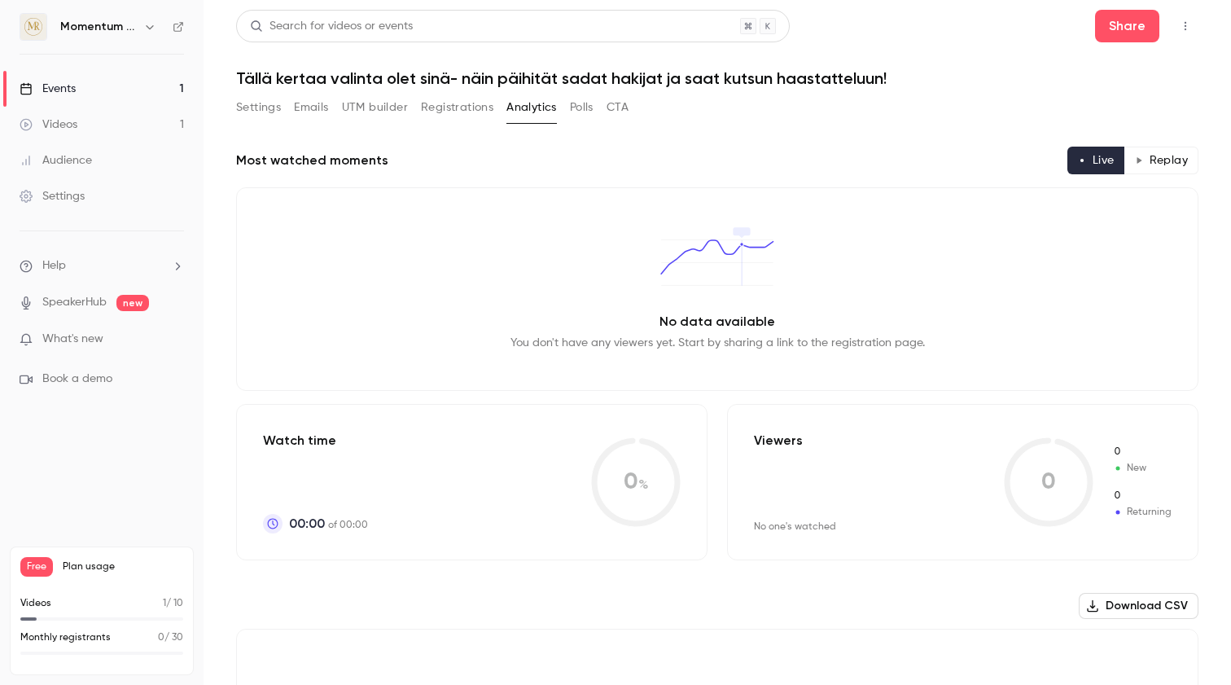
click at [588, 103] on button "Polls" at bounding box center [582, 107] width 24 height 26
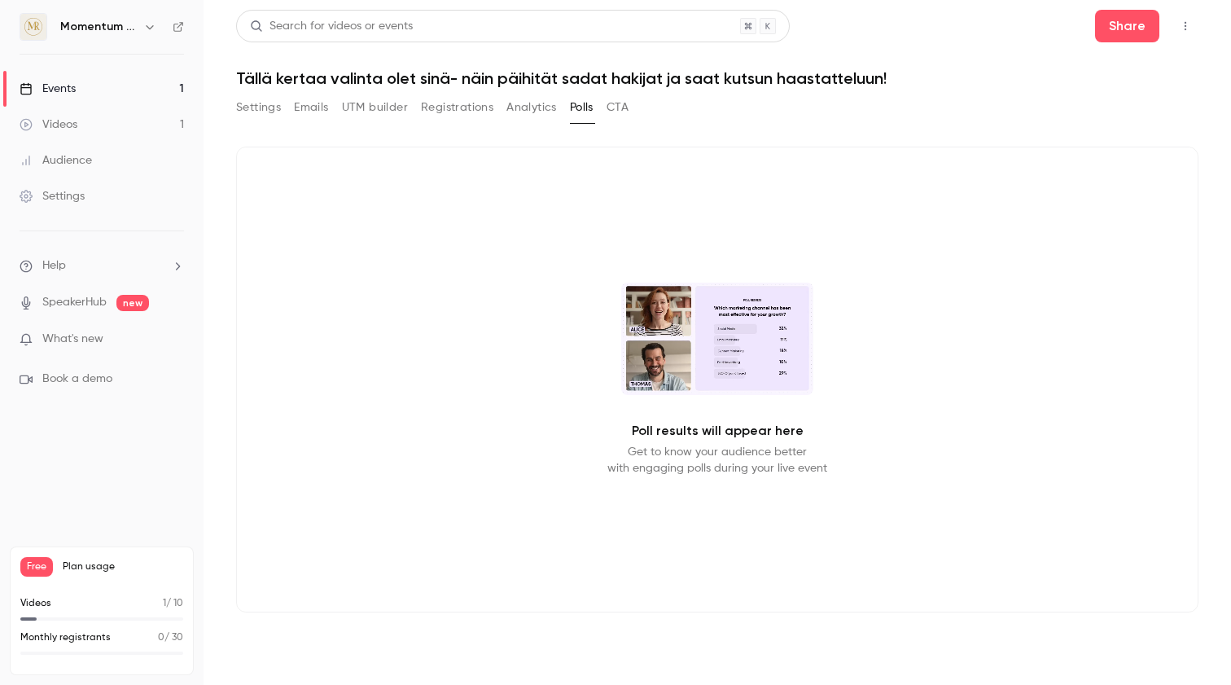
click at [621, 104] on button "CTA" at bounding box center [618, 107] width 22 height 26
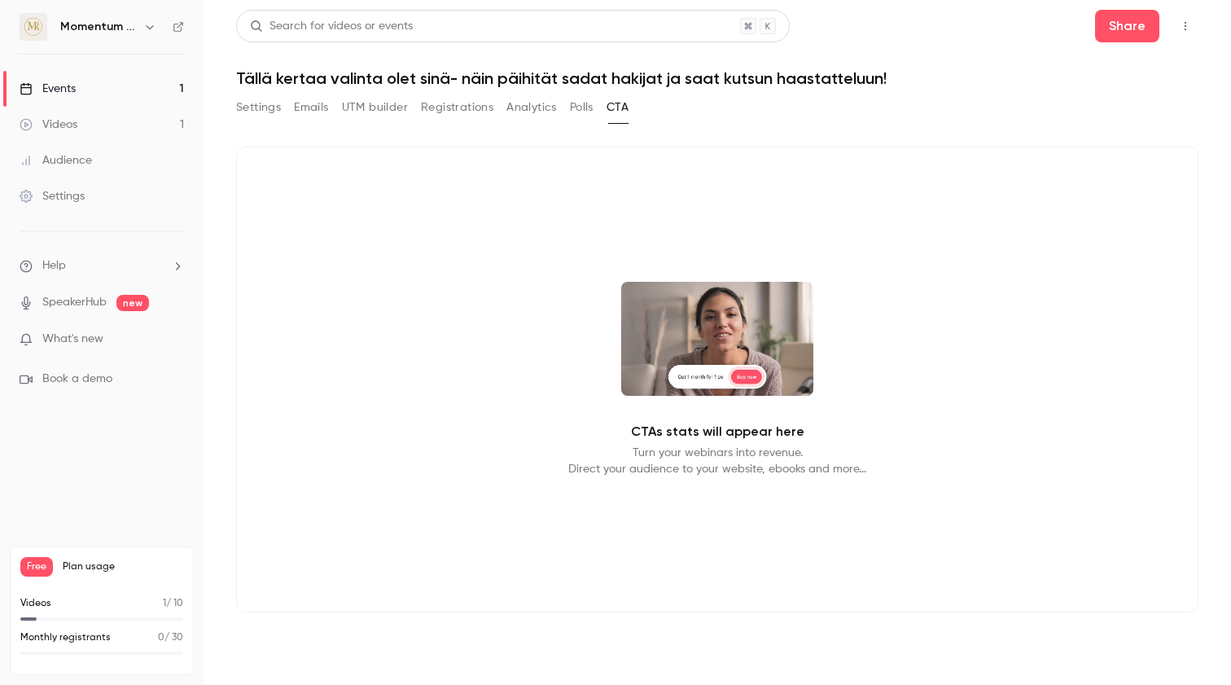
click at [258, 107] on button "Settings" at bounding box center [258, 107] width 45 height 26
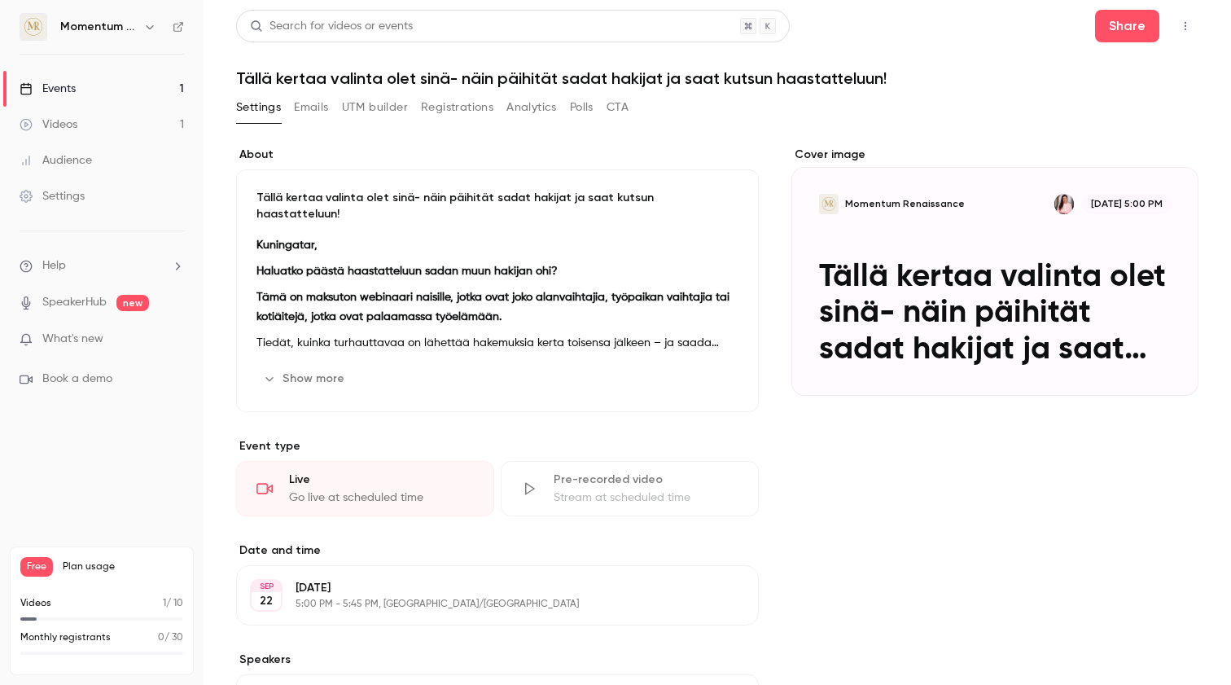
click at [73, 85] on div "Events" at bounding box center [48, 89] width 56 height 16
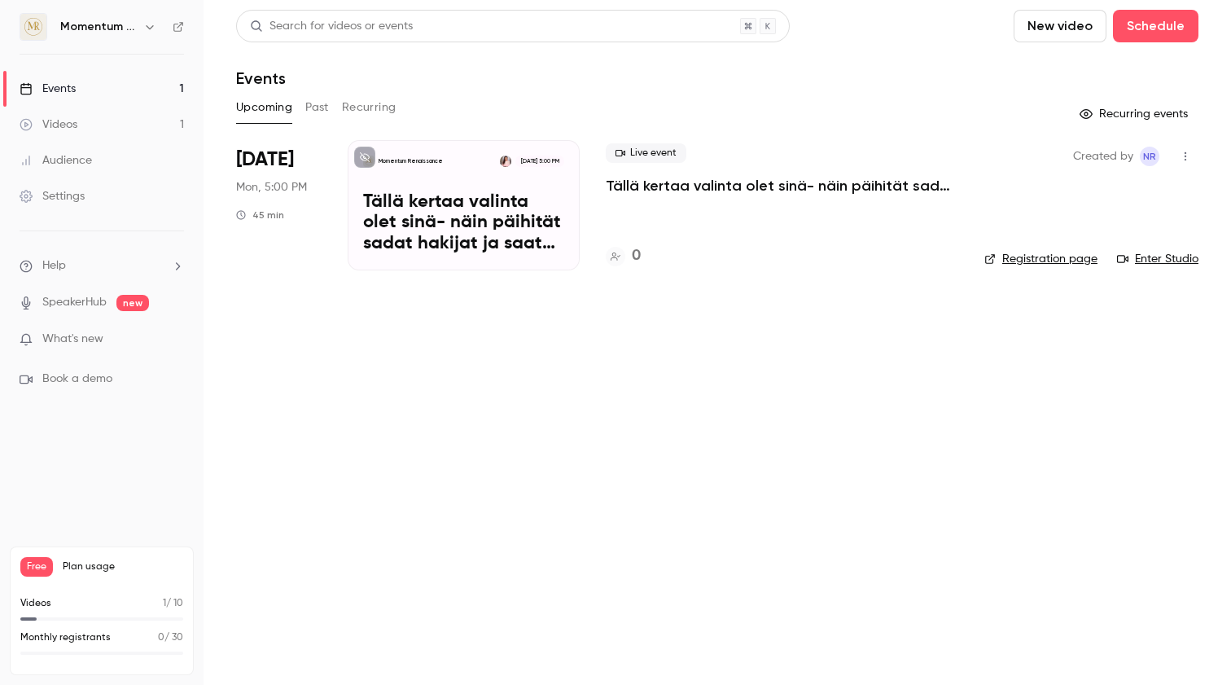
click at [1183, 156] on icon "button" at bounding box center [1185, 156] width 13 height 11
drag, startPoint x: 809, startPoint y: 420, endPoint x: 919, endPoint y: 342, distance: 134.9
click at [809, 419] on div at bounding box center [615, 342] width 1231 height 685
click at [1036, 254] on link "Registration page" at bounding box center [1041, 259] width 113 height 16
click at [73, 89] on div "Events" at bounding box center [48, 89] width 56 height 16
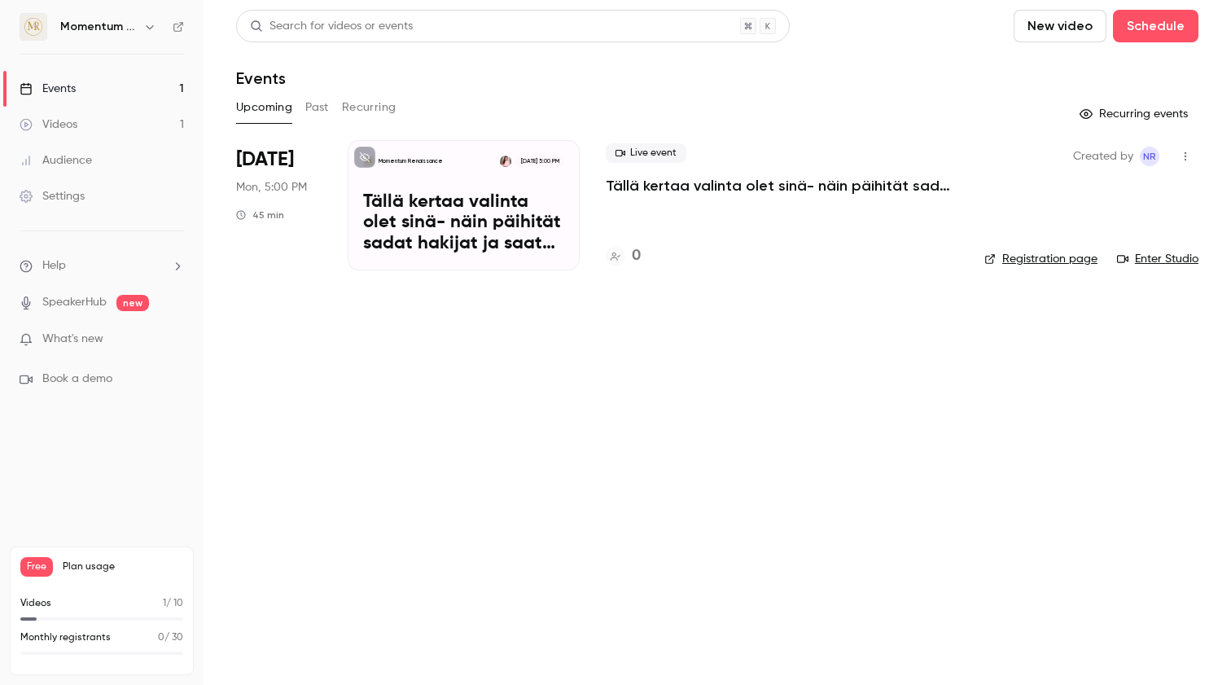
click at [318, 103] on button "Past" at bounding box center [317, 107] width 24 height 26
click at [421, 161] on p "Momentum Renaissance" at bounding box center [411, 161] width 64 height 8
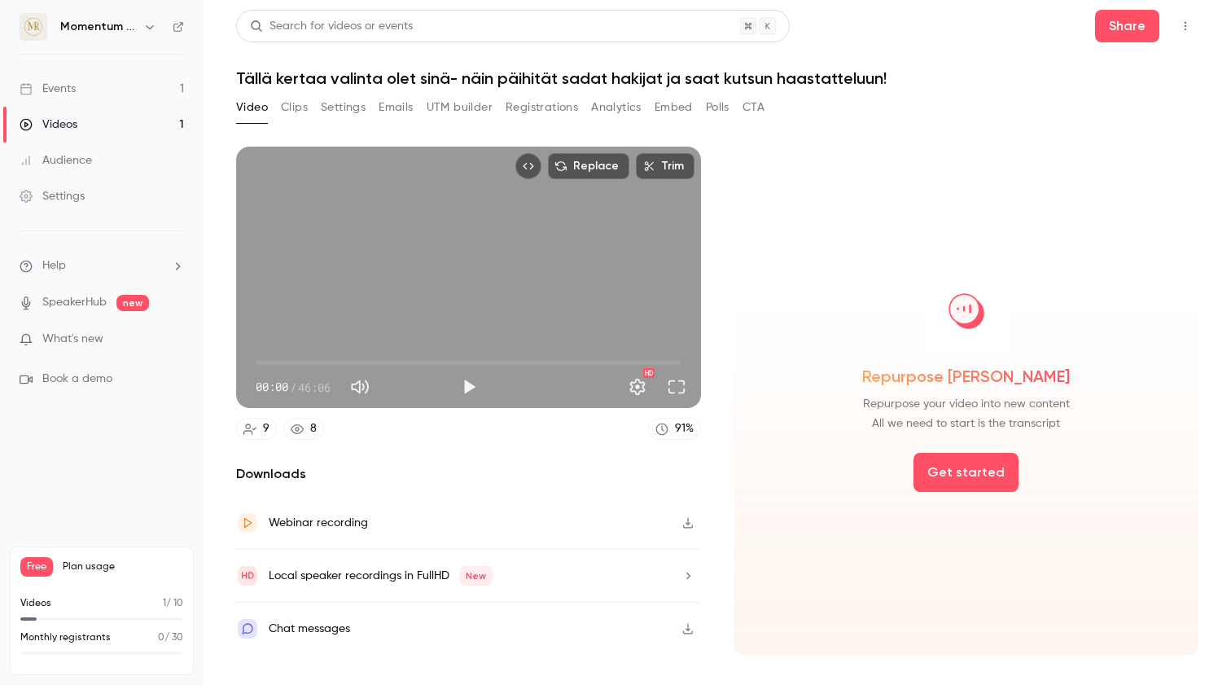
click at [530, 111] on button "Registrations" at bounding box center [542, 107] width 72 height 26
